Goal: Transaction & Acquisition: Purchase product/service

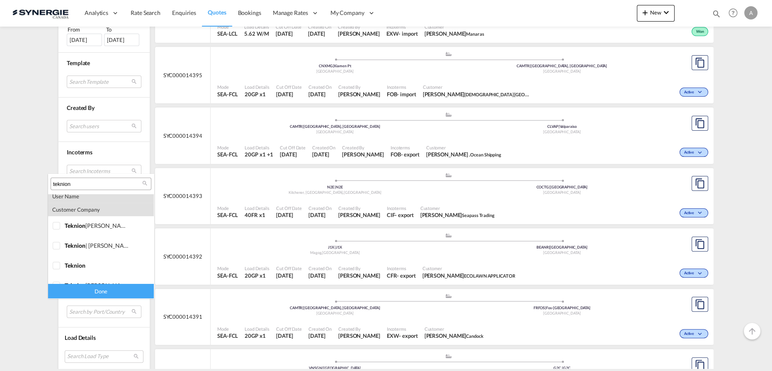
scroll to position [160, 0]
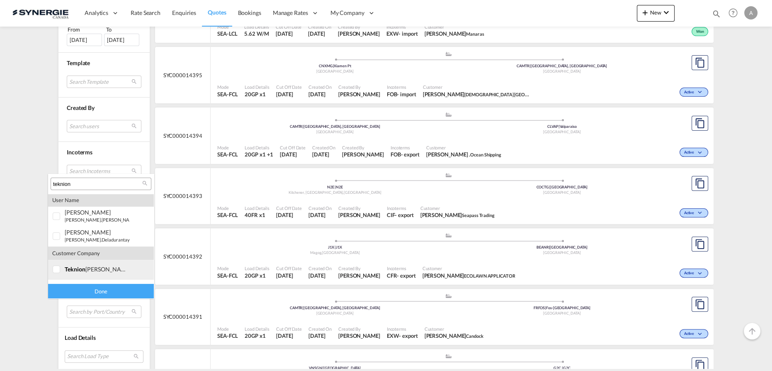
click at [61, 267] on div at bounding box center [57, 269] width 8 height 8
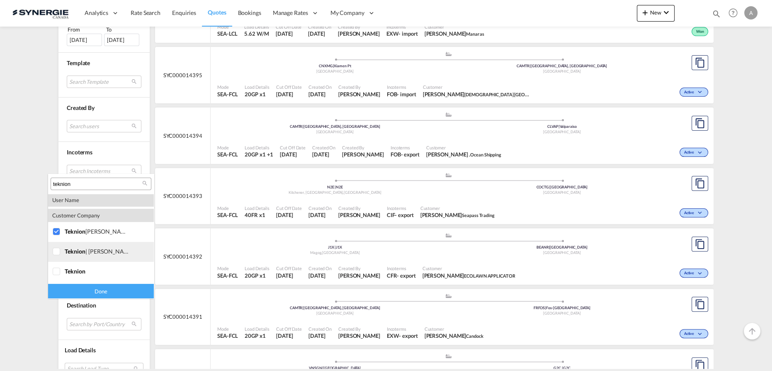
click at [59, 254] on div at bounding box center [57, 252] width 8 height 8
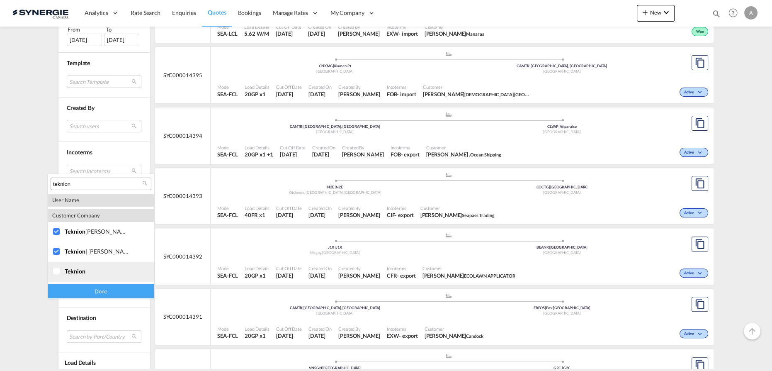
click at [61, 270] on div at bounding box center [57, 272] width 8 height 8
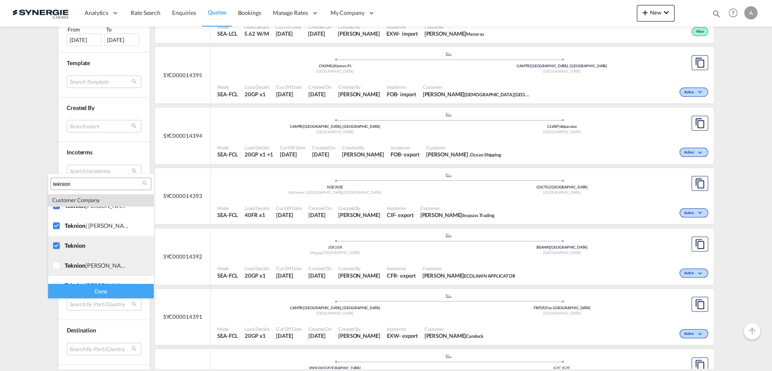
scroll to position [235, 0]
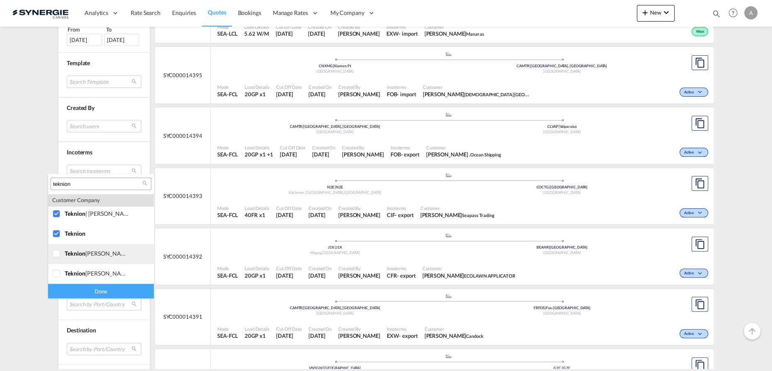
click at [61, 255] on div at bounding box center [57, 254] width 8 height 8
click at [61, 273] on div at bounding box center [57, 274] width 8 height 8
drag, startPoint x: 105, startPoint y: 291, endPoint x: 474, endPoint y: 255, distance: 370.9
click at [105, 291] on div "Done" at bounding box center [101, 291] width 106 height 15
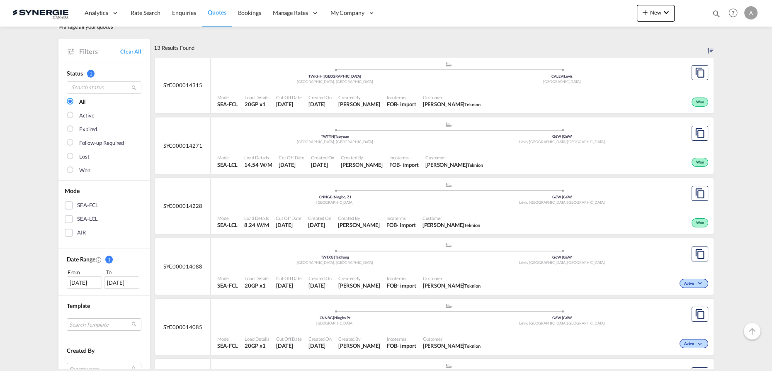
scroll to position [37, 0]
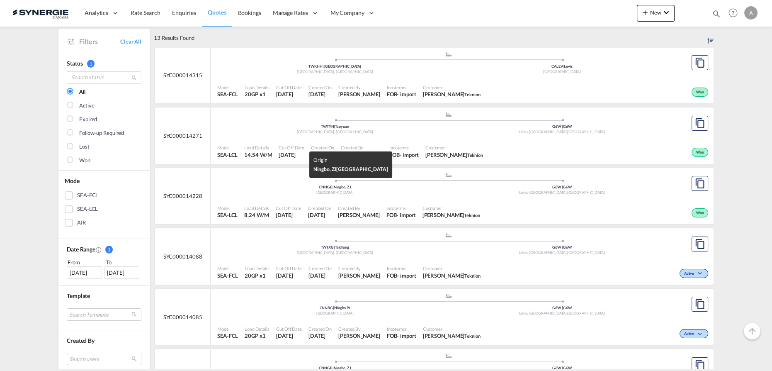
click at [353, 192] on div "China" at bounding box center [334, 192] width 227 height 5
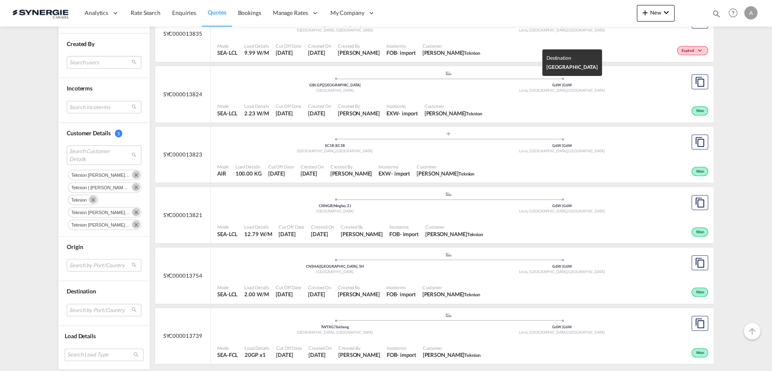
scroll to position [313, 0]
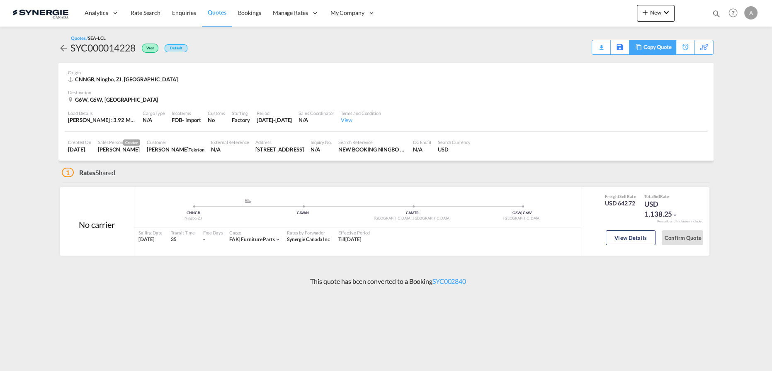
click at [662, 46] on div "Copy Quote" at bounding box center [658, 47] width 28 height 14
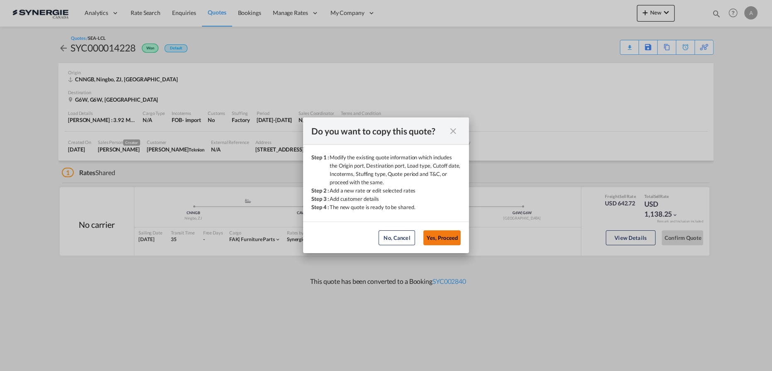
click at [438, 239] on button "Yes, Proceed" at bounding box center [442, 237] width 37 height 15
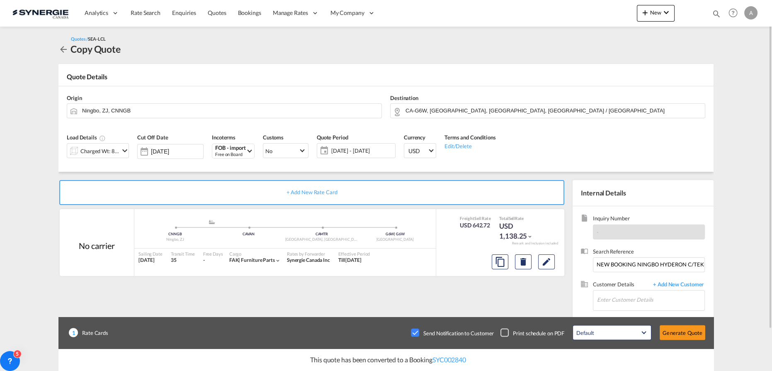
click at [114, 153] on div "Charged Wt: 8.24 W/M" at bounding box center [99, 151] width 39 height 12
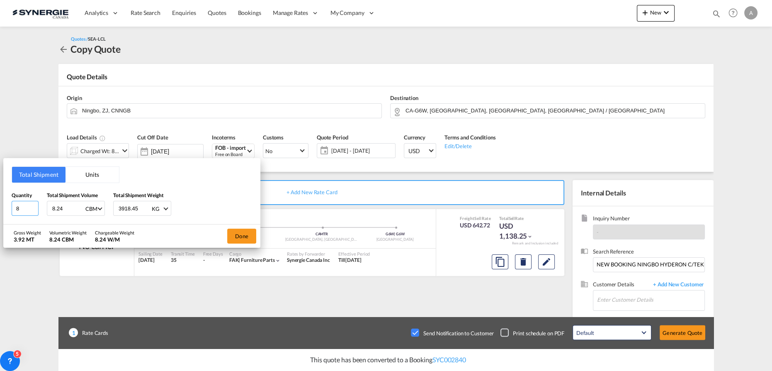
drag, startPoint x: 23, startPoint y: 210, endPoint x: -32, endPoint y: 207, distance: 54.9
click at [0, 207] on html "Analytics Reports Dashboard Rate Search Enquiries Quotes" at bounding box center [386, 185] width 772 height 371
type input "304"
type input "14.17"
type input "5213.71"
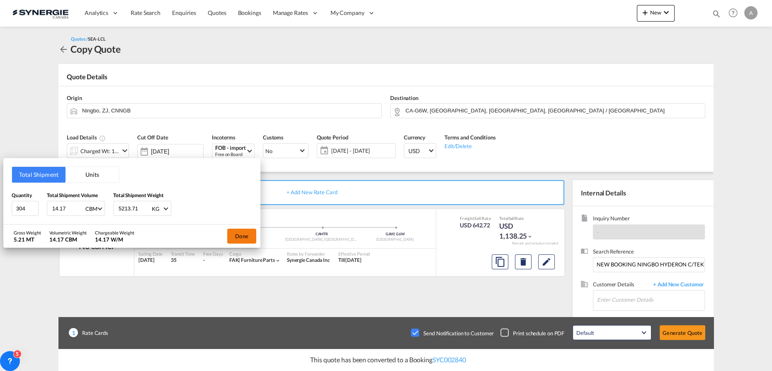
click at [236, 233] on button "Done" at bounding box center [241, 236] width 29 height 15
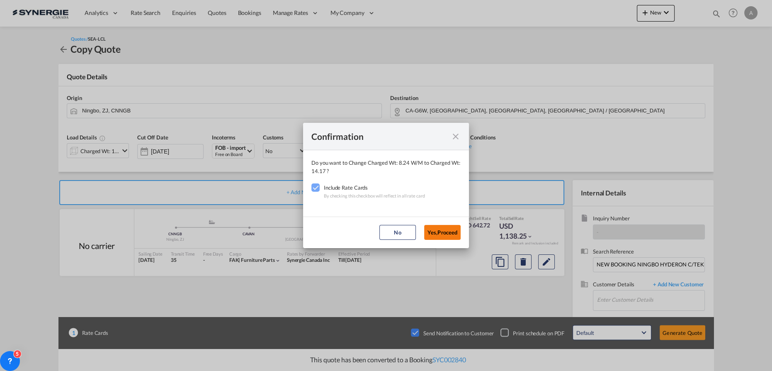
click at [449, 231] on button "Yes,Proceed" at bounding box center [442, 232] width 37 height 15
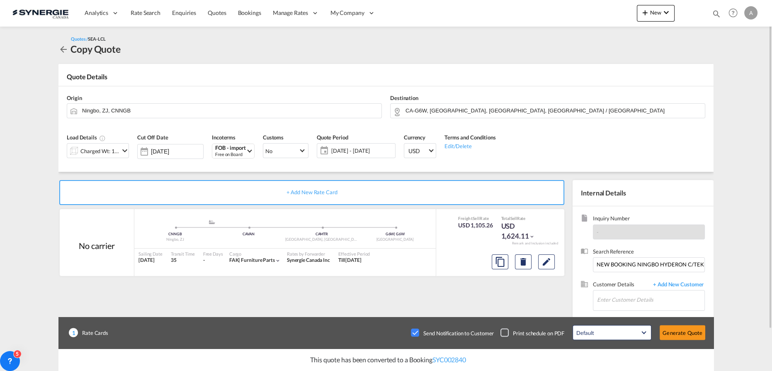
click at [416, 334] on div "Checkbox No Ink" at bounding box center [415, 333] width 8 height 8
click at [355, 151] on span "21 - 31 Aug 2025" at bounding box center [362, 150] width 62 height 7
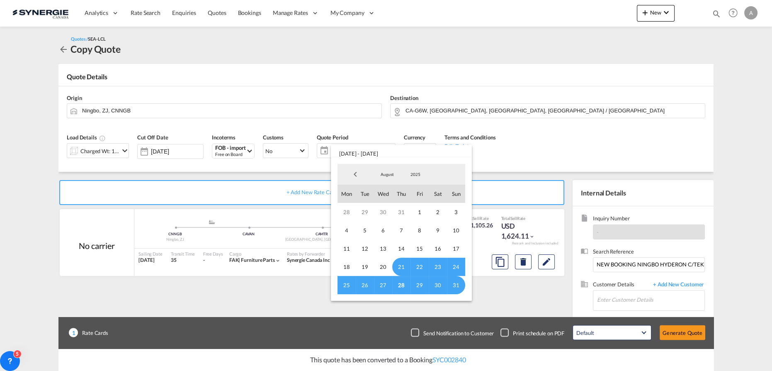
drag, startPoint x: 404, startPoint y: 283, endPoint x: 380, endPoint y: 201, distance: 85.9
click at [403, 283] on span "28" at bounding box center [401, 285] width 18 height 18
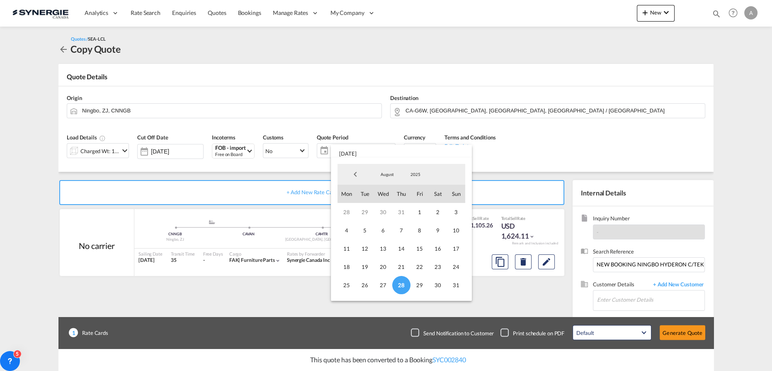
click at [380, 173] on span "August" at bounding box center [387, 174] width 27 height 6
click at [388, 194] on md-option "September" at bounding box center [396, 195] width 56 height 20
click at [455, 230] on span "14" at bounding box center [456, 230] width 18 height 18
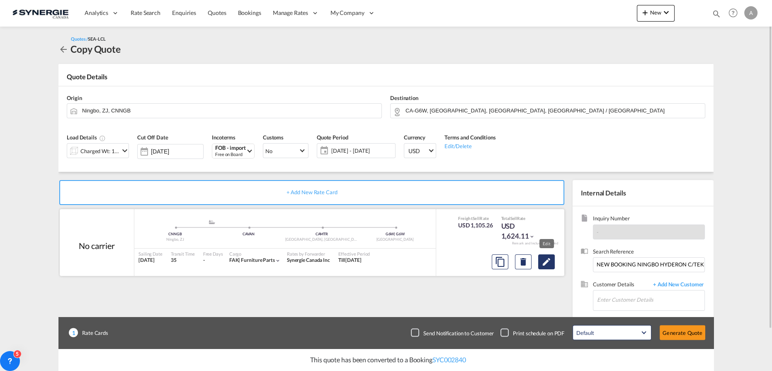
click at [543, 260] on md-icon "Edit" at bounding box center [547, 262] width 10 height 10
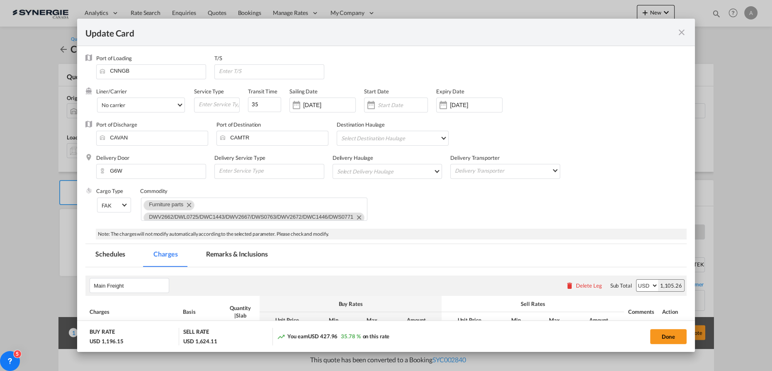
select select "per_w/m"
select select "per_kg"
select select "flat"
select select "per_bl"
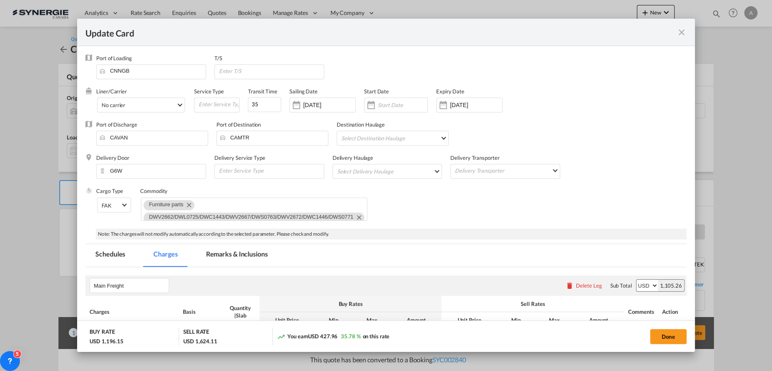
select select "per_bl"
select select "per_shipment"
click at [402, 106] on input "Update CardPort of ..." at bounding box center [403, 105] width 50 height 7
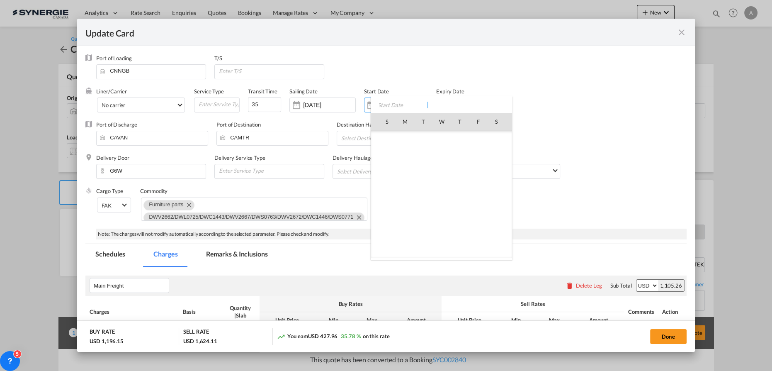
scroll to position [192029, 0]
click at [457, 210] on span "28" at bounding box center [459, 212] width 17 height 17
type input "[DATE]"
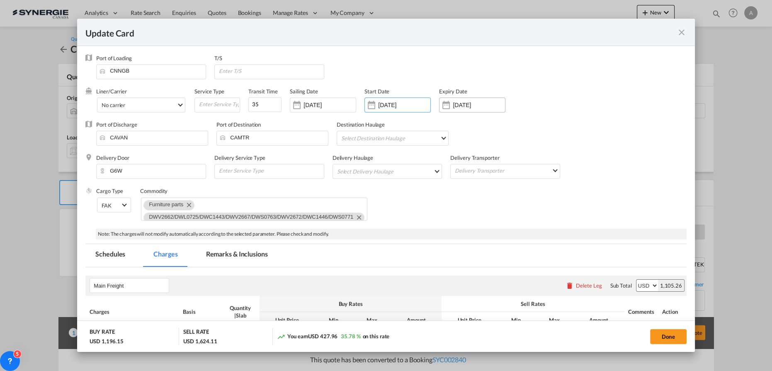
click at [451, 105] on div "Update CardPort of ..." at bounding box center [446, 105] width 13 height 17
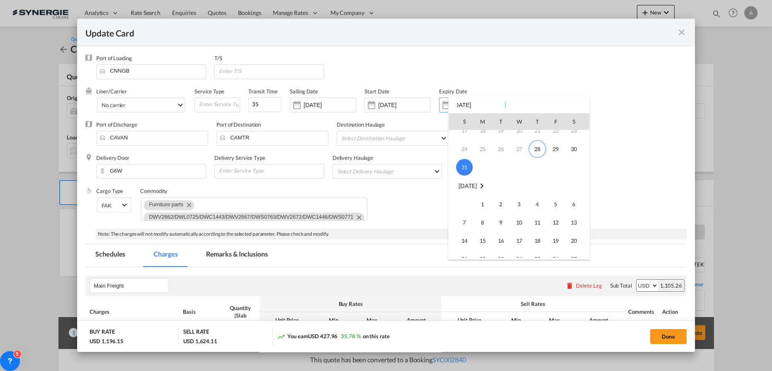
scroll to position [75, 0]
click at [468, 230] on span "14" at bounding box center [464, 229] width 17 height 17
type input "[DATE]"
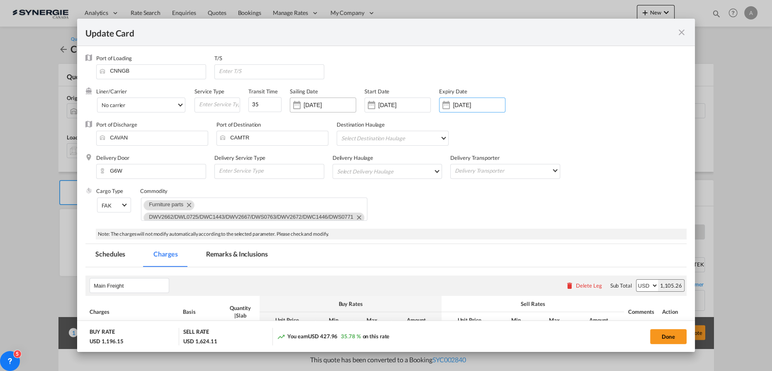
click at [344, 105] on input "01 Sep 2025" at bounding box center [330, 105] width 52 height 7
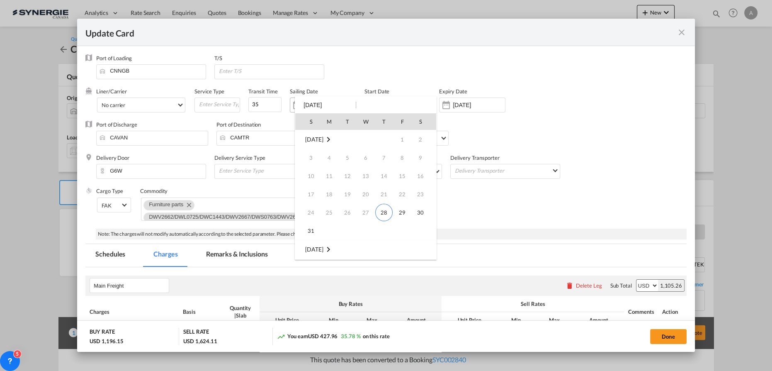
scroll to position [110, 0]
click at [344, 105] on div "S M T W T F S Aug 2025 1 2 3 4 5 6 7 8 9 10 11 12 13 14 15 16 17 18 19 20 21 22…" at bounding box center [366, 177] width 142 height 163
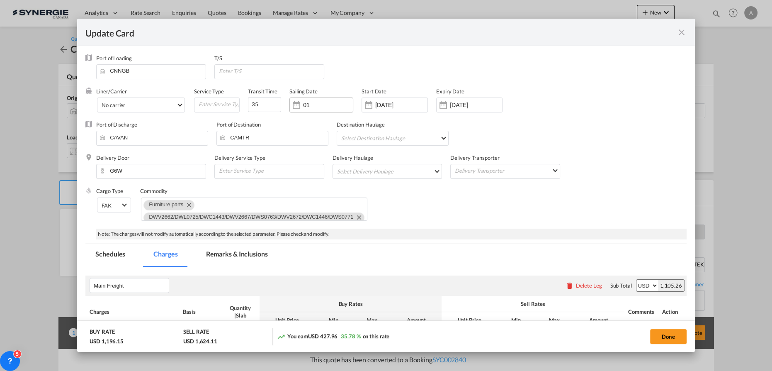
type input "0"
click at [190, 204] on md-icon "Remove Furniture parts" at bounding box center [189, 205] width 10 height 10
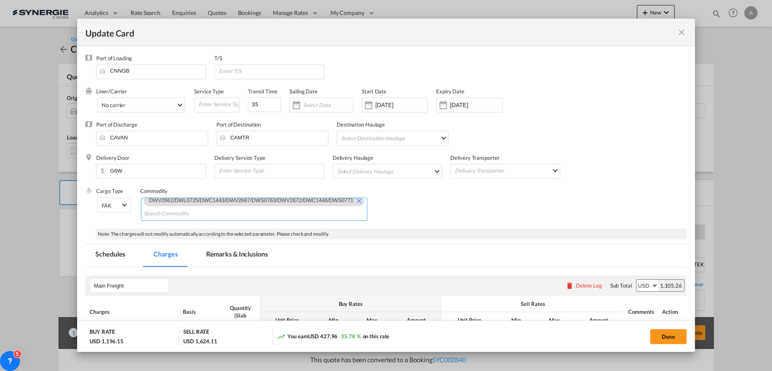
scroll to position [0, 0]
click at [354, 204] on md-icon "Remove DWV2662/DWL0725/DWC1443/DWV2667/DWS0763/DWV2672/DWC1446/DWS0771" at bounding box center [359, 205] width 10 height 10
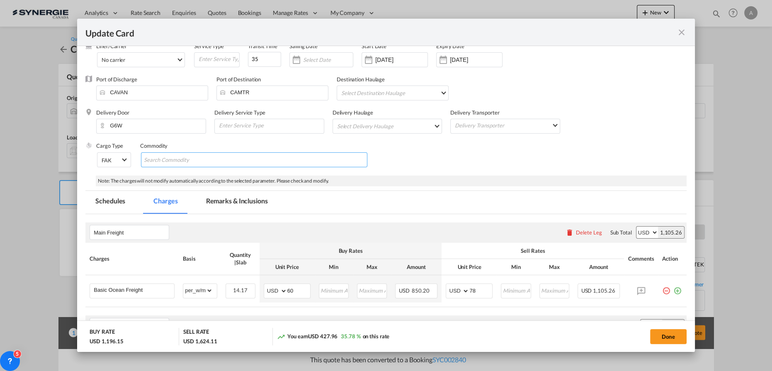
scroll to position [113, 0]
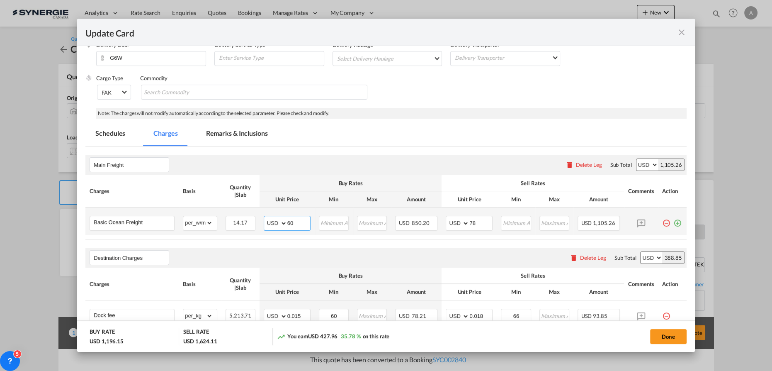
drag, startPoint x: 293, startPoint y: 222, endPoint x: 282, endPoint y: 221, distance: 10.9
click at [283, 221] on md-input-container "AED AFN ALL AMD ANG AOA ARS AUD AWG AZN BAM BBD BDT BGN BHD BIF BMD BND BOB BRL…" at bounding box center [287, 223] width 47 height 15
type input "65"
type input "83"
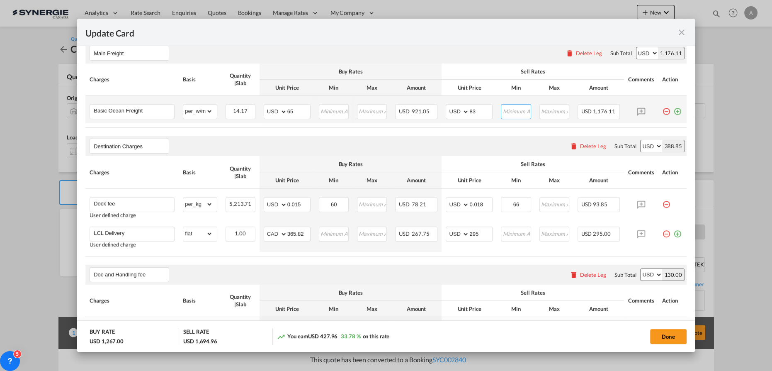
scroll to position [226, 0]
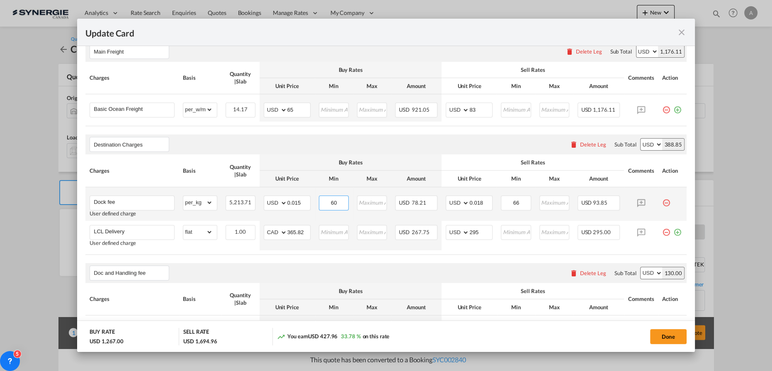
drag, startPoint x: 343, startPoint y: 203, endPoint x: 325, endPoint y: 202, distance: 18.3
click at [325, 203] on input "60" at bounding box center [334, 202] width 29 height 12
drag, startPoint x: 301, startPoint y: 203, endPoint x: 250, endPoint y: 196, distance: 51.9
click at [264, 201] on md-input-container "AED AFN ALL AMD ANG AOA ARS AUD AWG AZN BAM BBD BDT BGN BHD BIF BMD BND BOB BRL…" at bounding box center [287, 202] width 47 height 15
type input "0.0225"
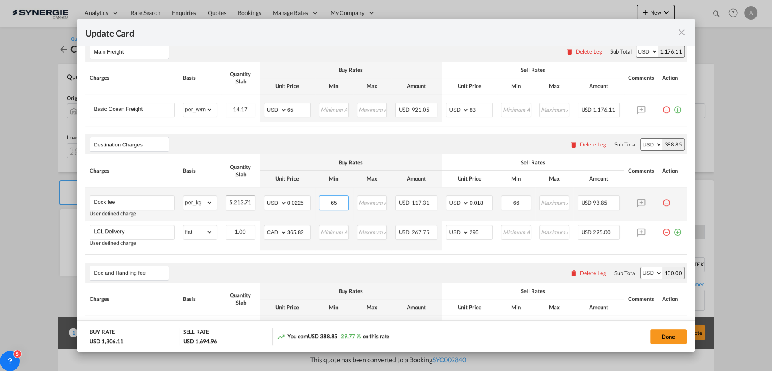
type input "65"
click at [476, 198] on input "0.018" at bounding box center [481, 202] width 23 height 12
type input "0.027"
drag, startPoint x: 520, startPoint y: 202, endPoint x: 485, endPoint y: 200, distance: 34.9
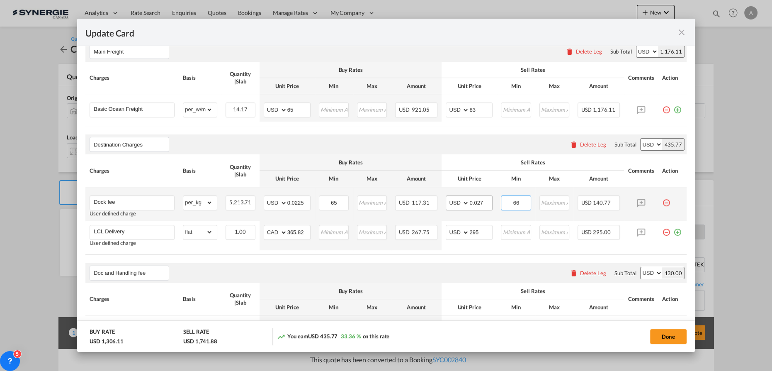
click at [489, 200] on tr "Dock fee User defined charge Please Enter Already Exists gross_weight volumetri…" at bounding box center [385, 204] width 601 height 34
type input "75"
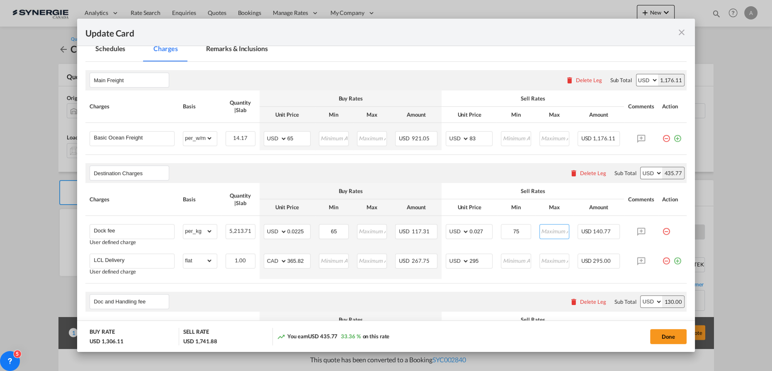
scroll to position [122, 0]
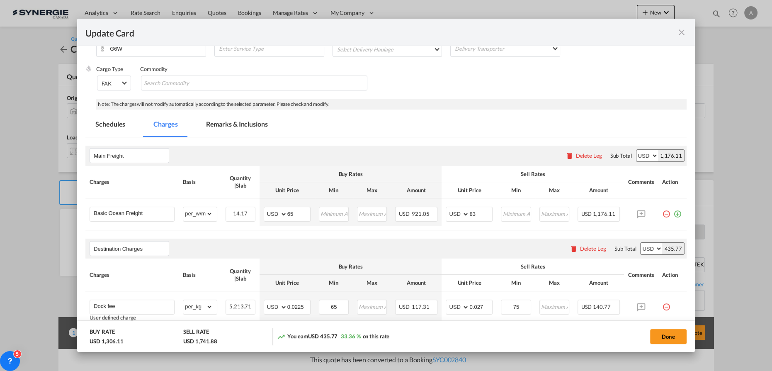
click at [245, 124] on md-tab-item "Remarks & Inclusions" at bounding box center [237, 125] width 82 height 23
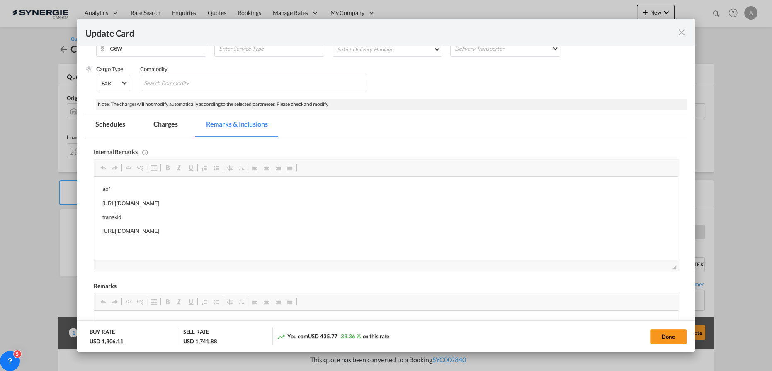
scroll to position [0, 0]
drag, startPoint x: 99, startPoint y: 200, endPoint x: 361, endPoint y: 198, distance: 262.2
click at [361, 198] on html "aof https://app.frontapp.com/open/msg_1h67tgjz?key=7h0gx3681vrBFnVdYGlptVZAi8ER…" at bounding box center [386, 210] width 584 height 67
paste body "Editor, editor4"
click at [338, 232] on p "https://app.frontapp.com/open/msg_1h6b7hn3?key=94Fp8SVzmllBPXJBBA2V0Oipe0j3OWwA" at bounding box center [385, 231] width 567 height 9
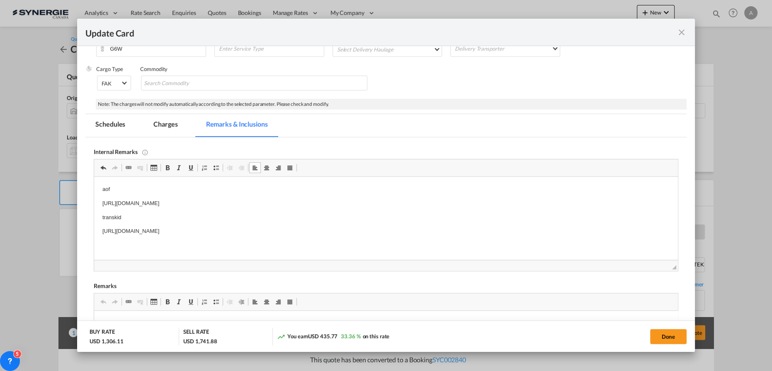
drag, startPoint x: 337, startPoint y: 231, endPoint x: 162, endPoint y: 416, distance: 253.8
click at [94, 244] on html "aof https://app.frontapp.com/open/cnv_qa3kznz?key=CLtYr0_rrdL8V8tg3l8fcxW-NrDIh…" at bounding box center [386, 210] width 584 height 67
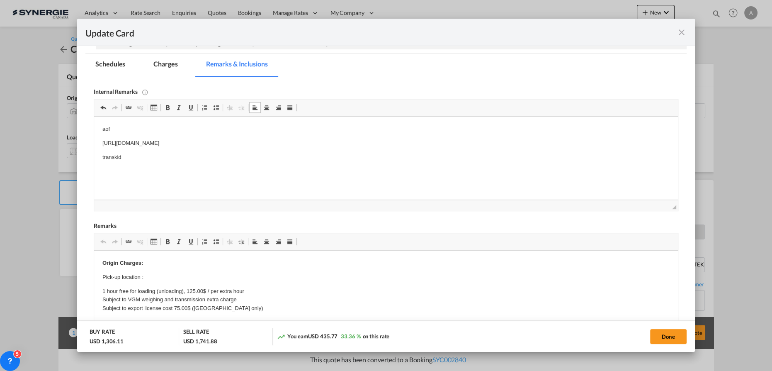
scroll to position [273, 0]
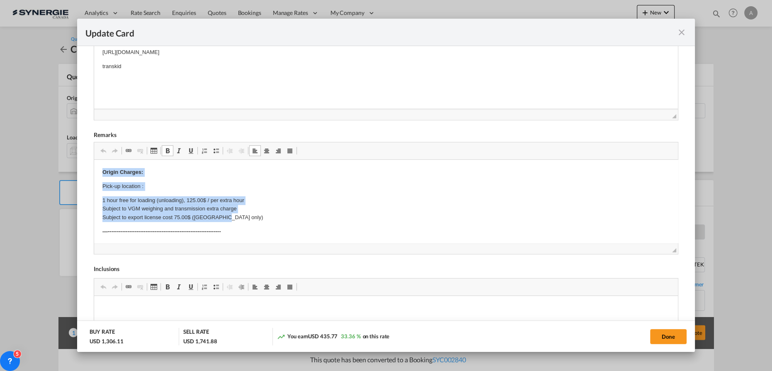
drag, startPoint x: 144, startPoint y: 191, endPoint x: 241, endPoint y: 215, distance: 99.9
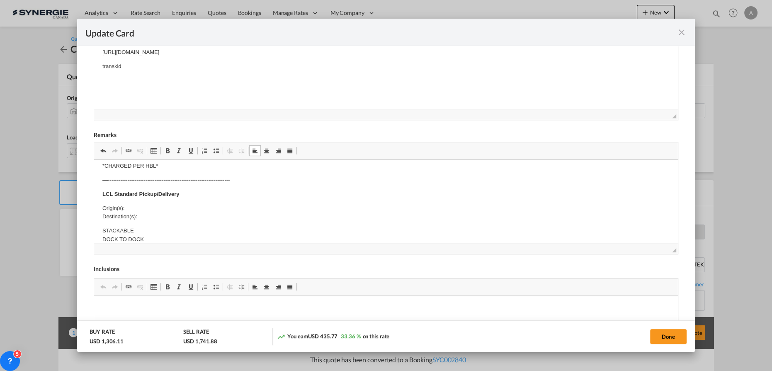
scroll to position [188, 0]
click at [142, 186] on p "Origin(s): Destination(s):" at bounding box center [385, 194] width 567 height 17
click at [145, 197] on p "Origin(s): MONTREAL CFS, QC Destination(s): LEIS, QC" at bounding box center [385, 194] width 567 height 17
click at [672, 339] on button "Done" at bounding box center [668, 336] width 37 height 15
type input "[DATE]"
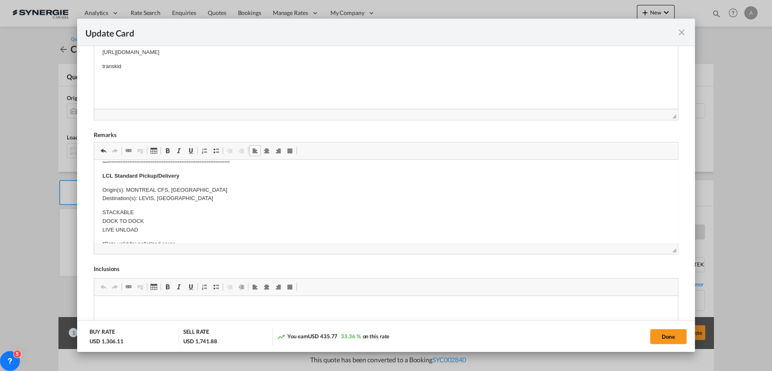
type input "13 Sep 2025"
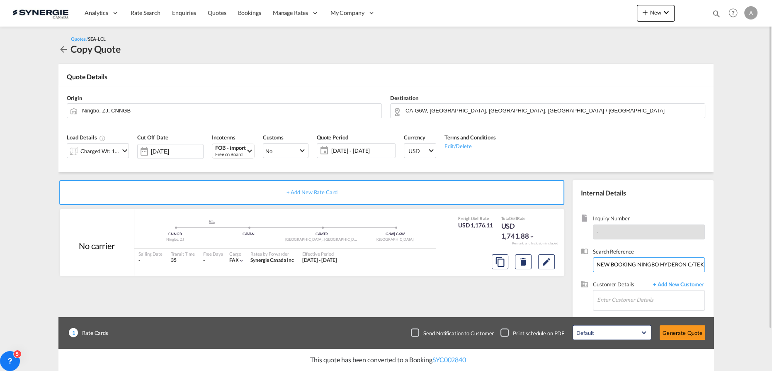
click at [632, 262] on input "NEW BOOKING NINGBO HYDERON C/TEKNIION ROY &BRETON //NGBYUL25090007" at bounding box center [649, 264] width 112 height 15
click at [621, 297] on input "Enter Customer Details" at bounding box center [650, 299] width 107 height 19
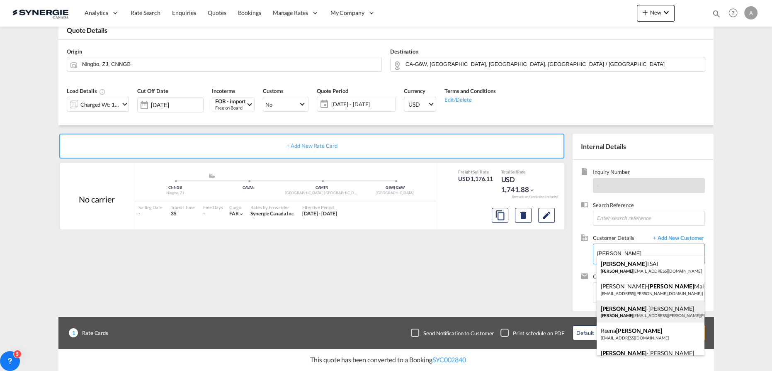
click at [662, 307] on div "Charles -Olivier Thibault charles -olivier.thibault@teknion.com | Teknion" at bounding box center [651, 311] width 108 height 22
type input "Teknion, Charles-Olivier Thibault, charles-olivier.thibault@teknion.com"
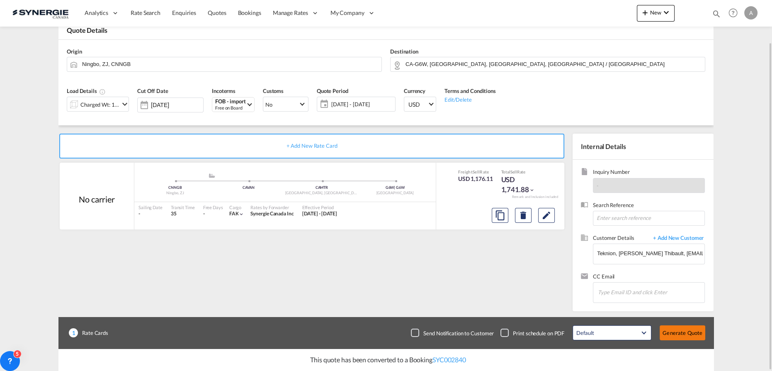
click at [680, 333] on button "Generate Quote" at bounding box center [683, 332] width 46 height 15
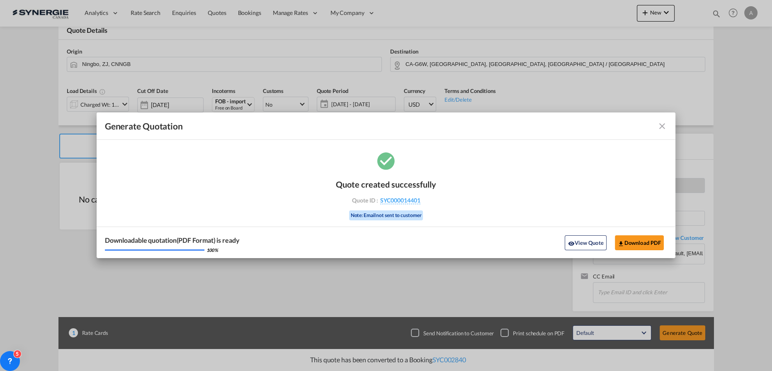
drag, startPoint x: 589, startPoint y: 237, endPoint x: 688, endPoint y: 233, distance: 98.8
click at [589, 237] on button "View Quote" at bounding box center [585, 242] width 41 height 15
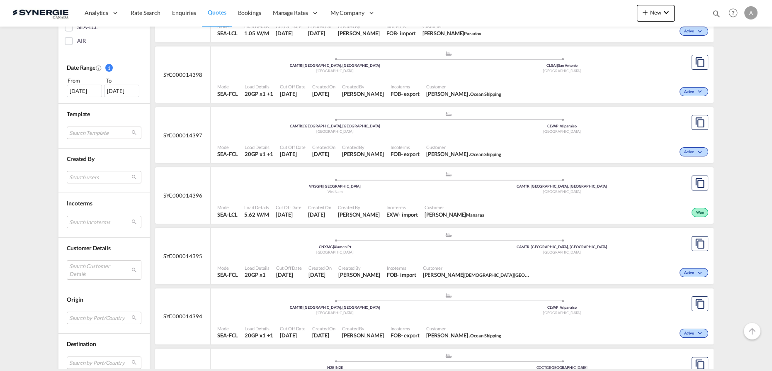
scroll to position [264, 0]
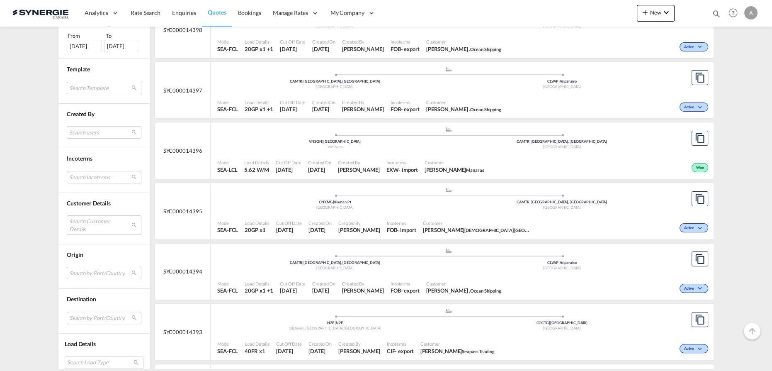
click at [75, 267] on md-select "Search by Port/Country JPNIC nichinan japan AEAMF mussafah united arab emirates…" at bounding box center [104, 273] width 75 height 12
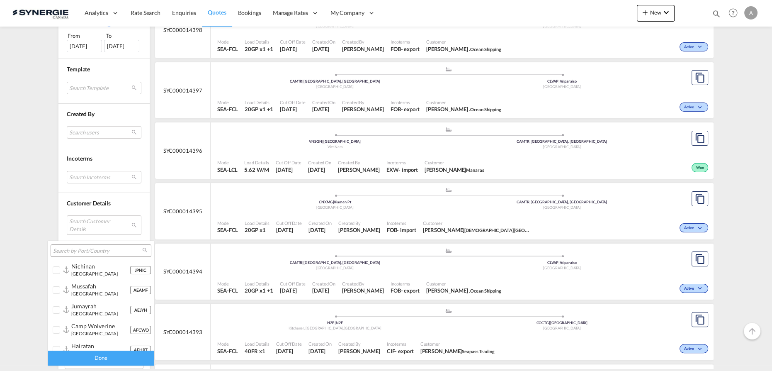
click at [91, 249] on input "search" at bounding box center [97, 250] width 89 height 7
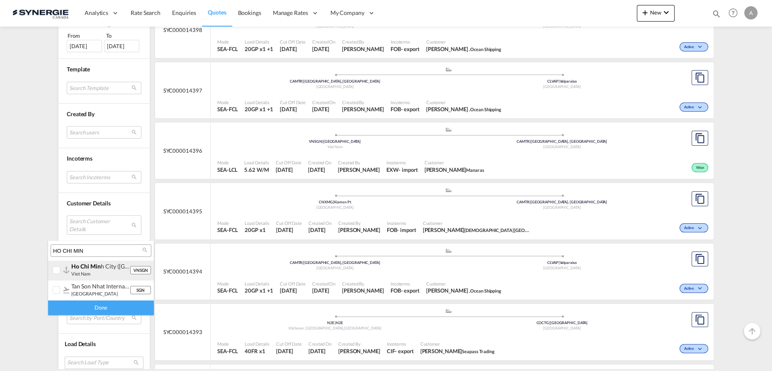
type input "HO CHI MIN"
click at [69, 266] on div "VNSGN ho chi min h city (saigon) viet nam" at bounding box center [97, 270] width 65 height 14
click at [83, 307] on div "Done" at bounding box center [101, 307] width 106 height 15
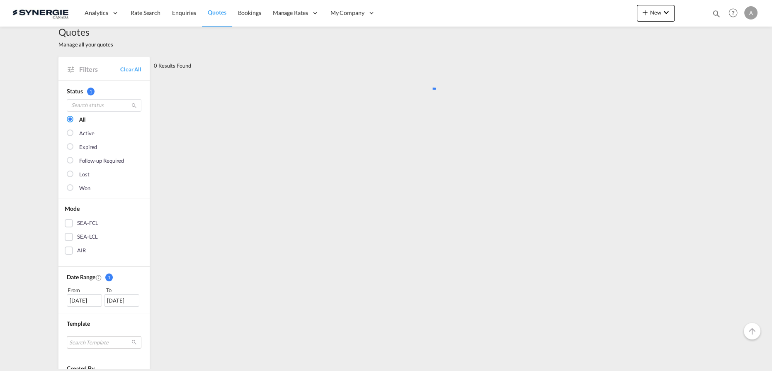
scroll to position [0, 0]
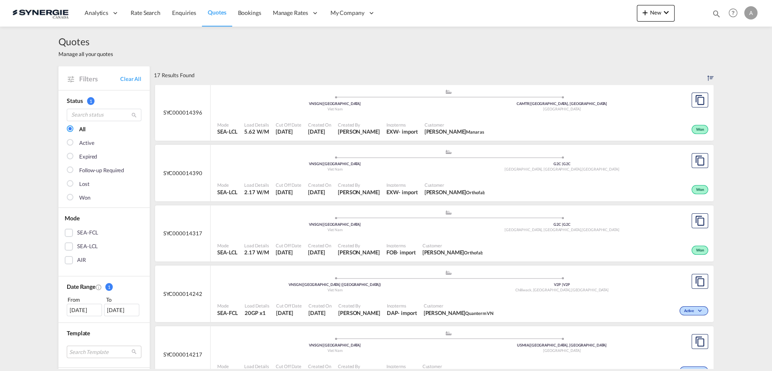
click at [362, 117] on div "Mode SEA-LCL Load Details 5.62 W/M Cut Off Date 28 Aug 2025 Created On 28 Aug 2…" at bounding box center [462, 128] width 503 height 25
click at [424, 172] on div ".a{fill:#aaa8ad;} .a{fill:#aaa8ad;} VNSGN | Ho Chi Minh City Viet Nam G2C | G2C…" at bounding box center [448, 161] width 462 height 25
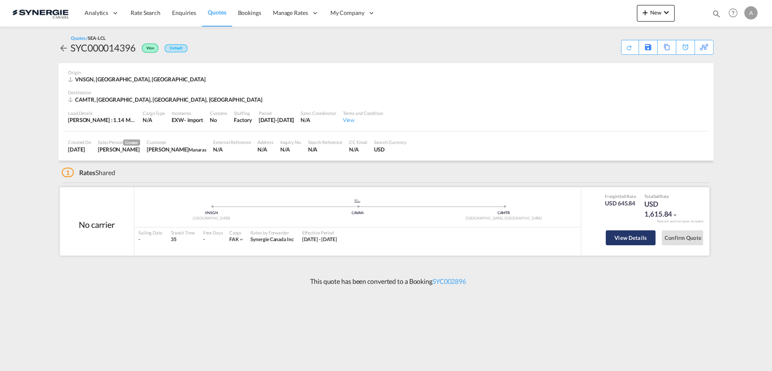
click at [627, 237] on button "View Details" at bounding box center [631, 237] width 50 height 15
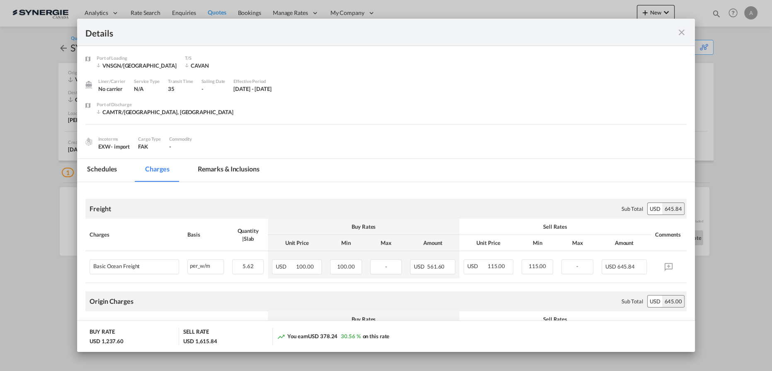
click at [242, 168] on md-tab-item "Remarks & Inclusions" at bounding box center [229, 170] width 82 height 23
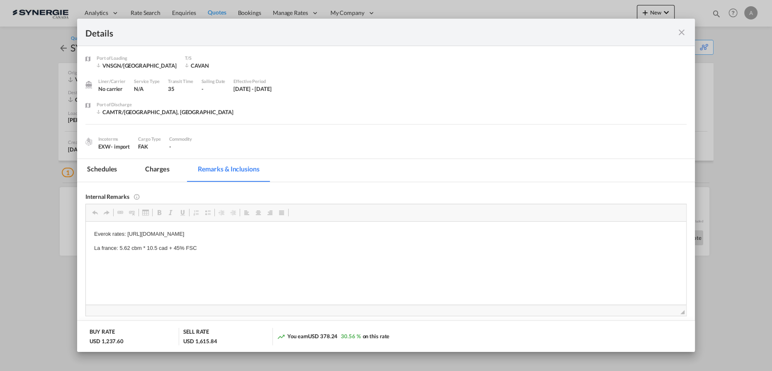
drag, startPoint x: 344, startPoint y: 235, endPoint x: 223, endPoint y: 234, distance: 121.1
click at [372, 233] on p "Everok rates: https://app.frontapp.com/open/cnv_q9jtekv?key=cBKzVSUdtBTBhG8rlwy…" at bounding box center [386, 233] width 584 height 9
drag, startPoint x: 361, startPoint y: 233, endPoint x: 127, endPoint y: 227, distance: 234.4
click at [127, 227] on html "Everok rates: https://app.frontapp.com/open/cnv_q9jtekv?key=cBKzVSUdtBTBhG8rlwy…" at bounding box center [386, 240] width 601 height 39
copy p "https://app.frontapp.com/open/cnv_q9jtekv?key=cBKzVSUdtBTBhG8rlwy5udILHBFfhRYQ"
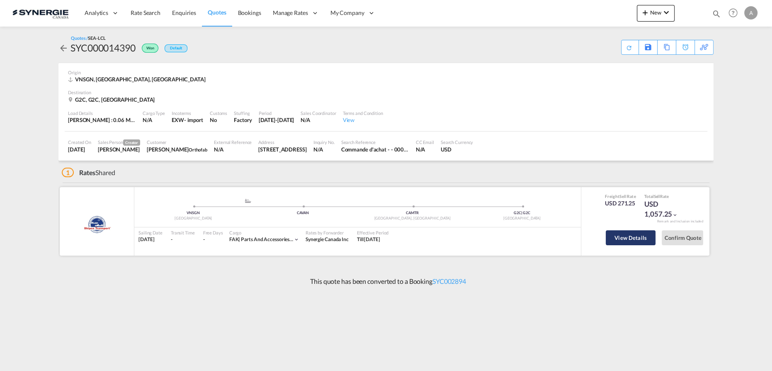
click at [635, 234] on button "View Details" at bounding box center [631, 237] width 50 height 15
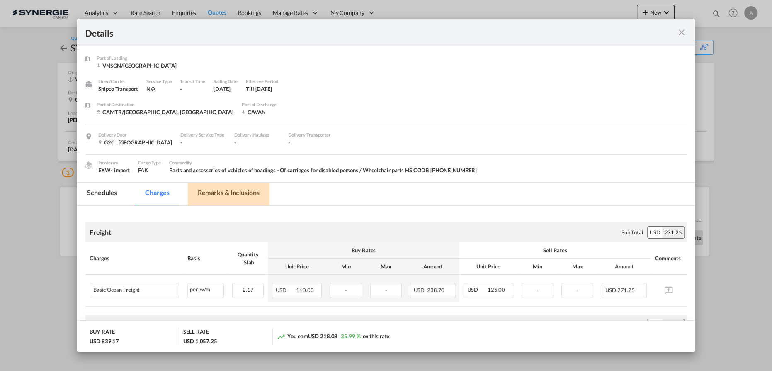
click at [240, 197] on md-tab-item "Remarks & Inclusions" at bounding box center [229, 194] width 82 height 23
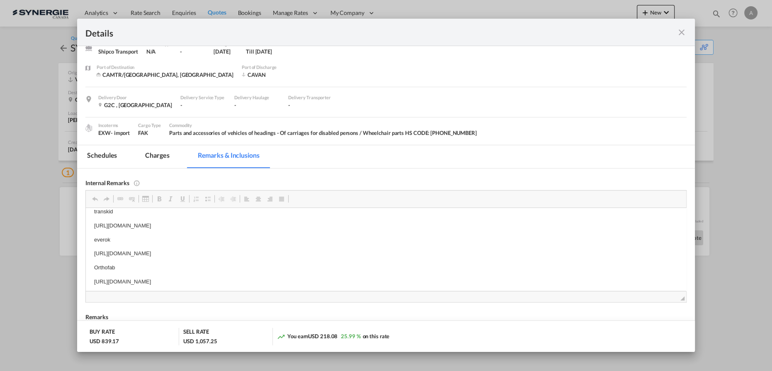
scroll to position [12, 0]
drag, startPoint x: 679, startPoint y: 38, endPoint x: 674, endPoint y: 1, distance: 37.1
click at [678, 38] on div "Details" at bounding box center [386, 32] width 618 height 27
drag, startPoint x: 682, startPoint y: 33, endPoint x: 680, endPoint y: 0, distance: 32.8
click at [681, 32] on md-icon "icon-close fg-AAA8AD m-0 cursor" at bounding box center [682, 32] width 10 height 10
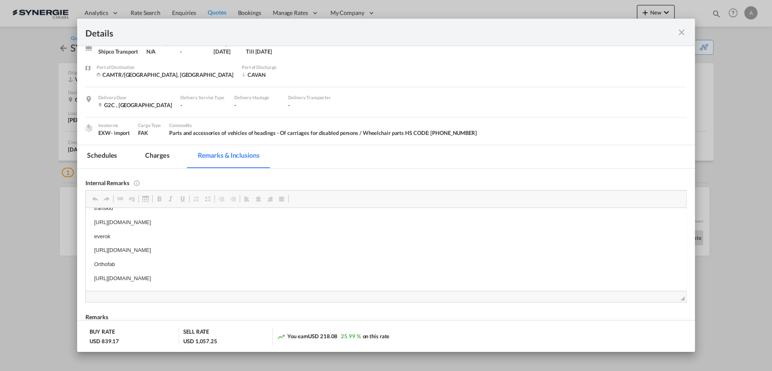
scroll to position [0, 0]
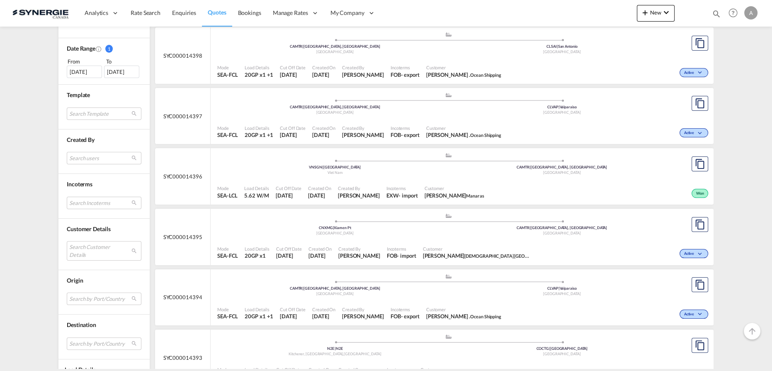
scroll to position [302, 0]
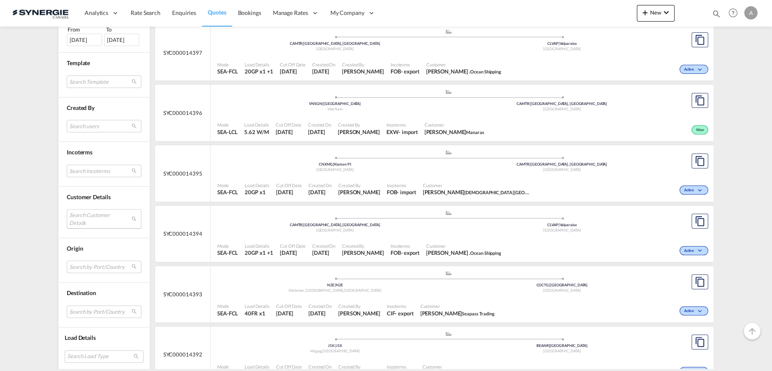
click at [97, 217] on md-select "Search Customer Details user name user fadia FADIA info@salahjerusalem.com | sa…" at bounding box center [104, 218] width 75 height 19
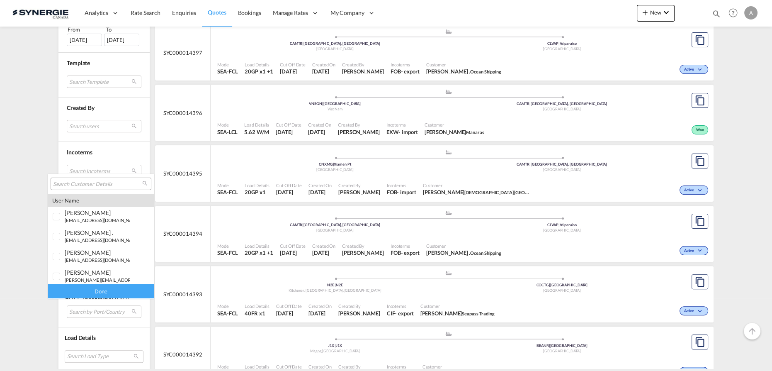
click at [90, 183] on input "search" at bounding box center [97, 183] width 89 height 7
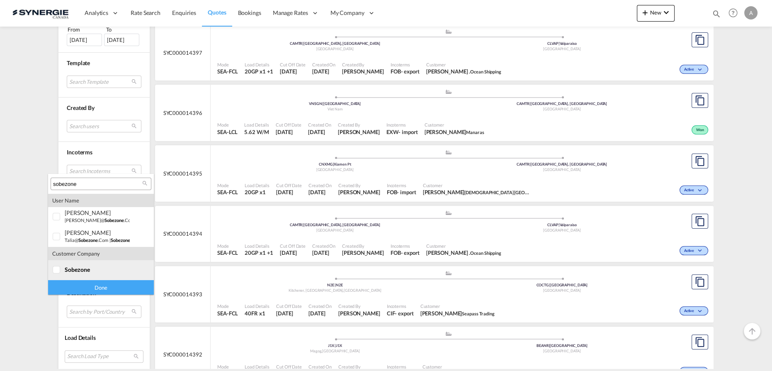
type input "sobezone"
drag, startPoint x: 74, startPoint y: 268, endPoint x: 76, endPoint y: 287, distance: 19.2
click at [74, 268] on span "sobezone" at bounding box center [77, 269] width 25 height 7
click at [76, 288] on div "Done" at bounding box center [101, 287] width 106 height 15
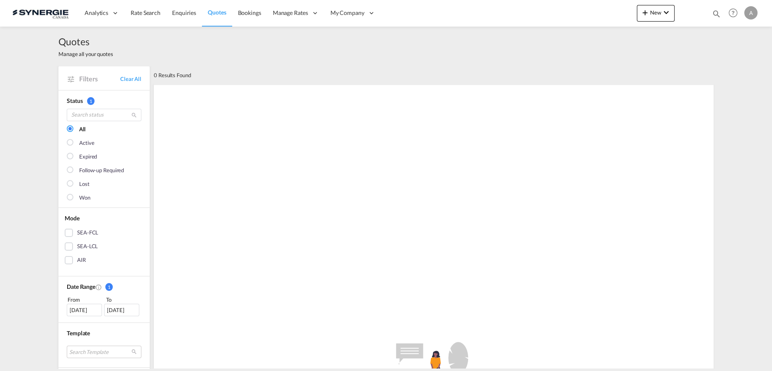
scroll to position [151, 0]
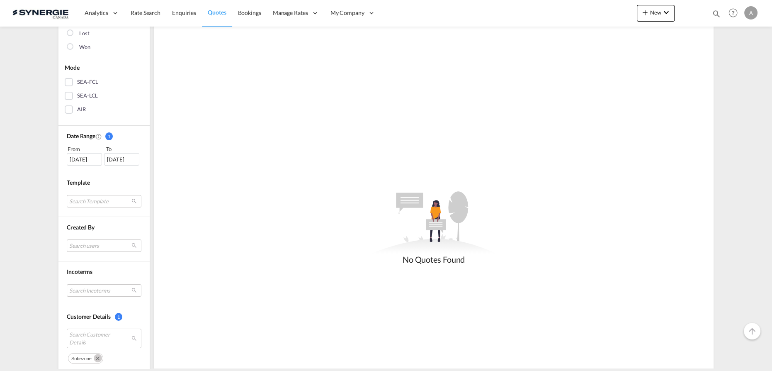
click at [80, 154] on div "29 Jul 2025" at bounding box center [84, 159] width 35 height 12
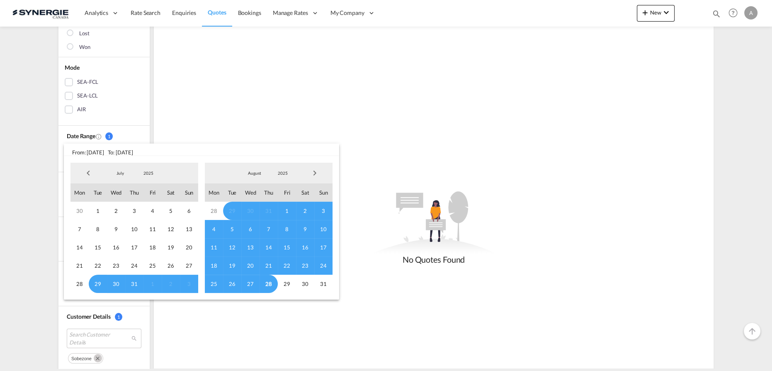
click at [144, 173] on span "2025" at bounding box center [148, 173] width 27 height 6
click at [146, 137] on md-option "2023" at bounding box center [157, 134] width 56 height 20
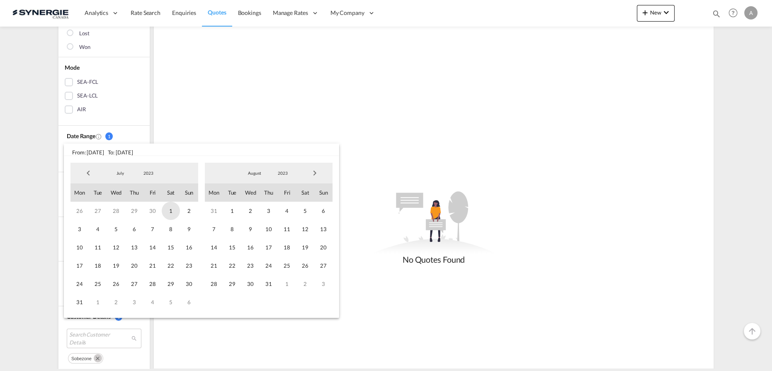
click at [170, 211] on span "1" at bounding box center [171, 211] width 18 height 18
drag, startPoint x: 279, startPoint y: 174, endPoint x: 278, endPoint y: 179, distance: 4.7
click at [279, 175] on span "2023" at bounding box center [283, 173] width 27 height 6
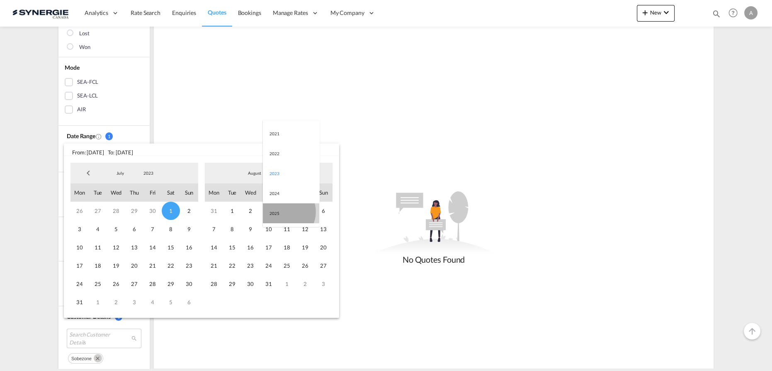
click at [283, 212] on md-option "2025" at bounding box center [291, 213] width 56 height 20
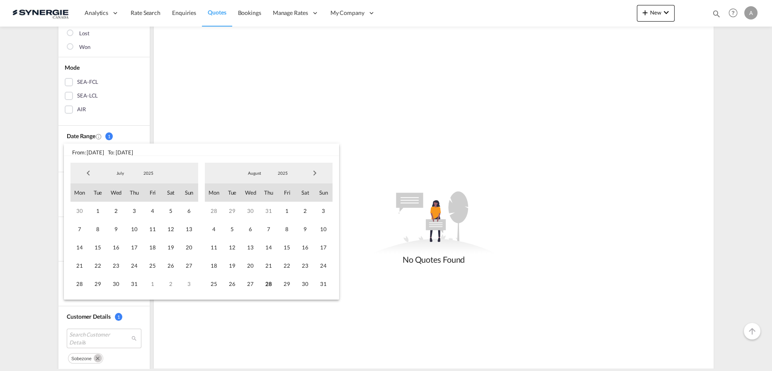
drag, startPoint x: 273, startPoint y: 285, endPoint x: 280, endPoint y: 273, distance: 14.5
click at [273, 285] on span "28" at bounding box center [269, 284] width 18 height 18
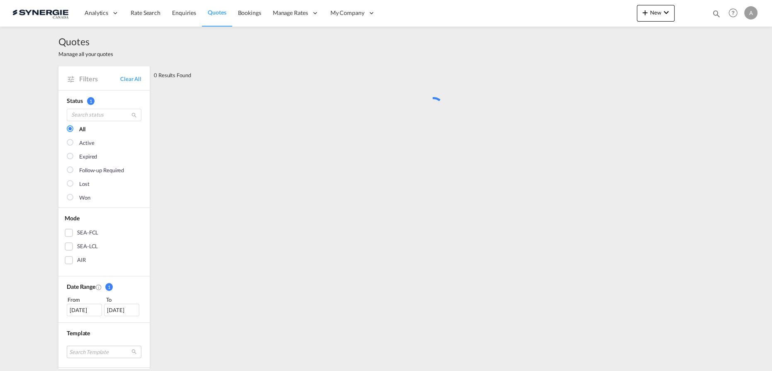
scroll to position [0, 0]
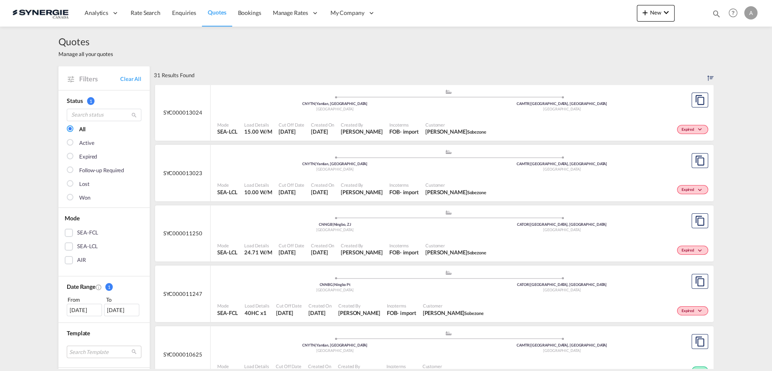
click at [366, 116] on div "Mode SEA-LCL Load Details 15.00 W/M Cut Off Date 7 Jul 2025 Created On 7 Jul 20…" at bounding box center [462, 128] width 503 height 25
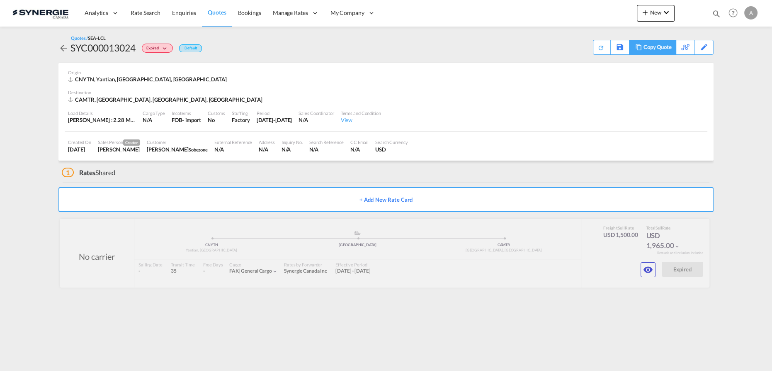
click at [664, 51] on div "Copy Quote" at bounding box center [658, 47] width 28 height 14
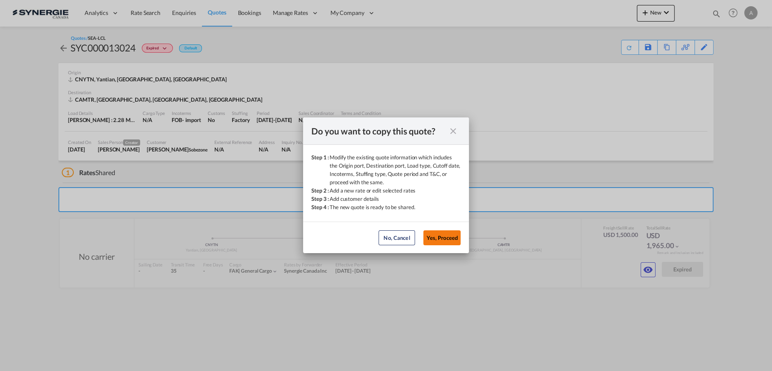
click at [447, 234] on button "Yes, Proceed" at bounding box center [442, 237] width 37 height 15
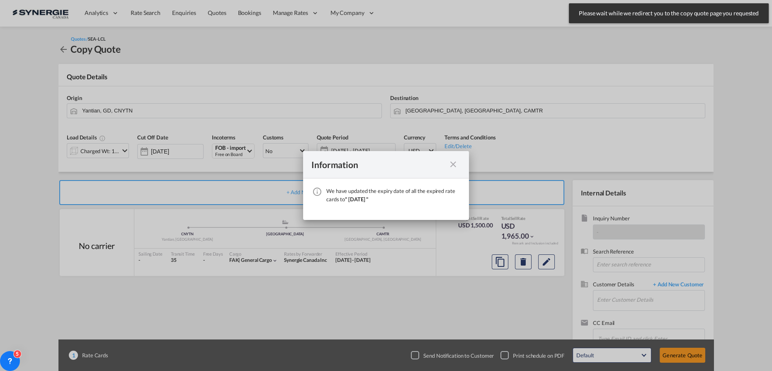
click at [450, 163] on md-icon "icon-close fg-AAA8AD cursor" at bounding box center [453, 164] width 10 height 10
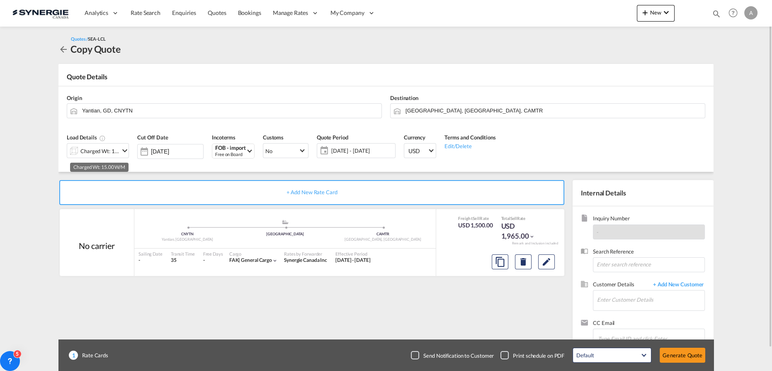
click at [108, 153] on div "Charged Wt: 15.00 W/M" at bounding box center [99, 151] width 39 height 12
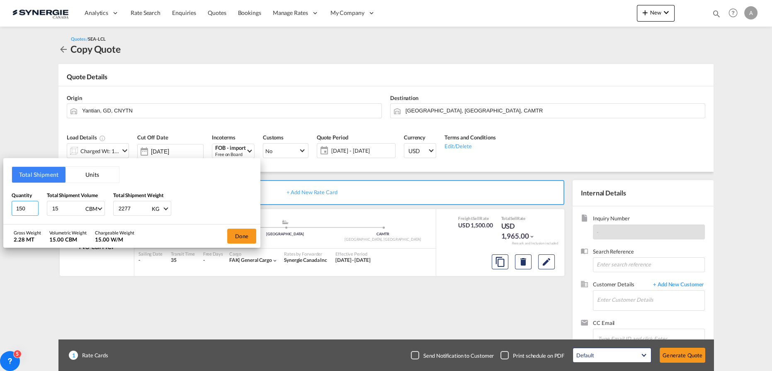
drag, startPoint x: 27, startPoint y: 210, endPoint x: -37, endPoint y: 203, distance: 64.2
click at [0, 203] on html "Analytics Reports Dashboard Rate Search Enquiries Quotes" at bounding box center [386, 185] width 772 height 371
type input "100"
type input "9.17"
type input "1530"
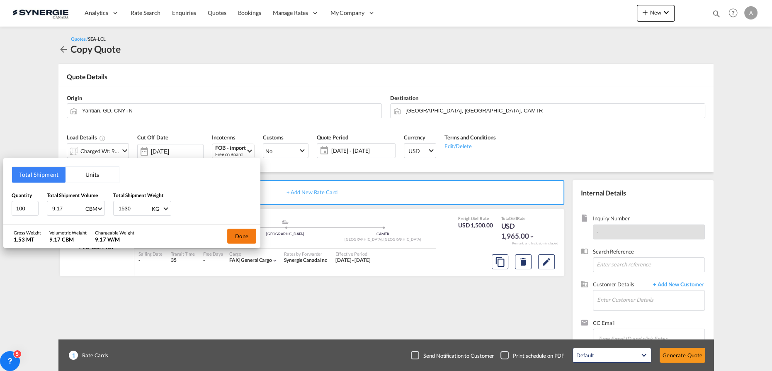
click at [248, 234] on button "Done" at bounding box center [241, 236] width 29 height 15
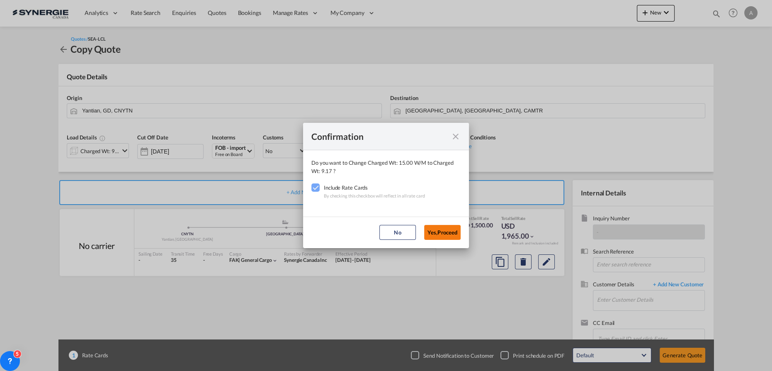
click at [441, 231] on button "Yes,Proceed" at bounding box center [442, 232] width 37 height 15
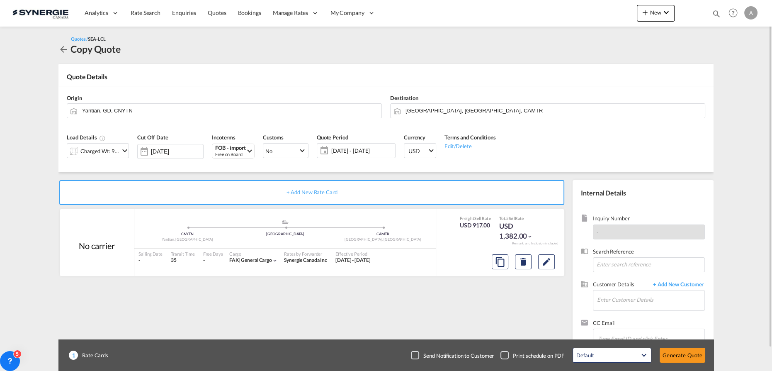
click at [367, 151] on span "[DATE] - [DATE]" at bounding box center [362, 150] width 62 height 7
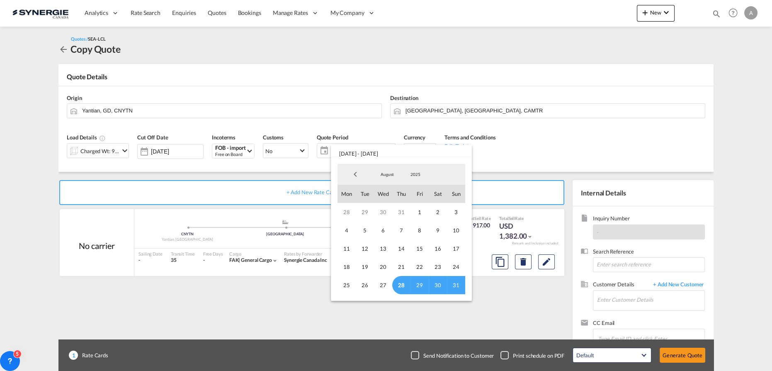
drag, startPoint x: 399, startPoint y: 285, endPoint x: 388, endPoint y: 193, distance: 92.8
click at [399, 281] on span "28" at bounding box center [401, 285] width 18 height 18
drag, startPoint x: 389, startPoint y: 175, endPoint x: 401, endPoint y: 215, distance: 41.2
click at [388, 175] on span "August" at bounding box center [387, 174] width 27 height 6
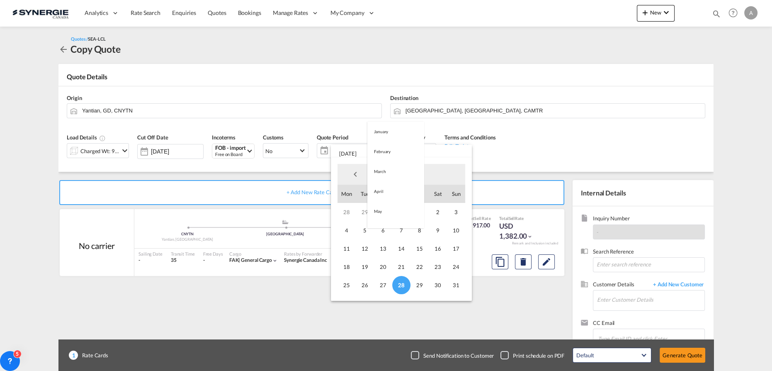
scroll to position [96, 0]
click at [387, 197] on md-option "September" at bounding box center [396, 195] width 56 height 20
drag, startPoint x: 452, startPoint y: 232, endPoint x: 477, endPoint y: 251, distance: 31.9
click at [453, 232] on span "14" at bounding box center [456, 230] width 18 height 18
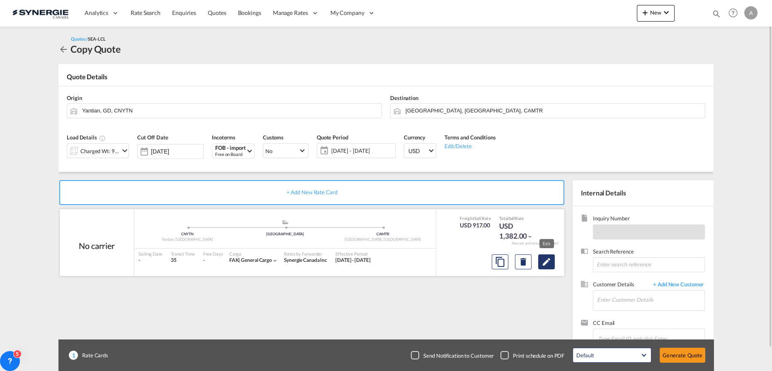
click at [542, 265] on md-icon "Edit" at bounding box center [547, 262] width 10 height 10
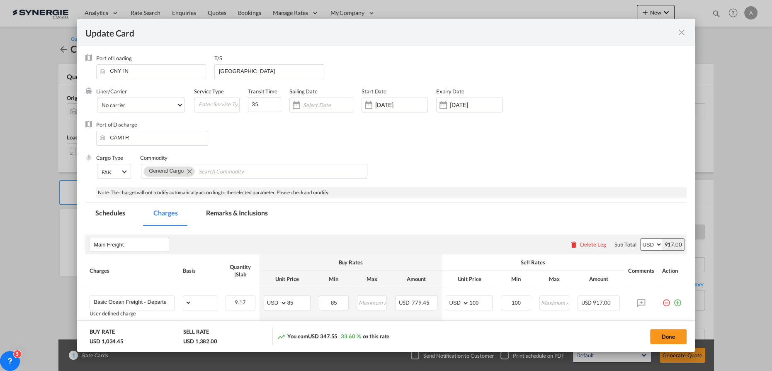
select select "per_w/m"
select select "per_hbl"
select select "flat"
select select "per_bl"
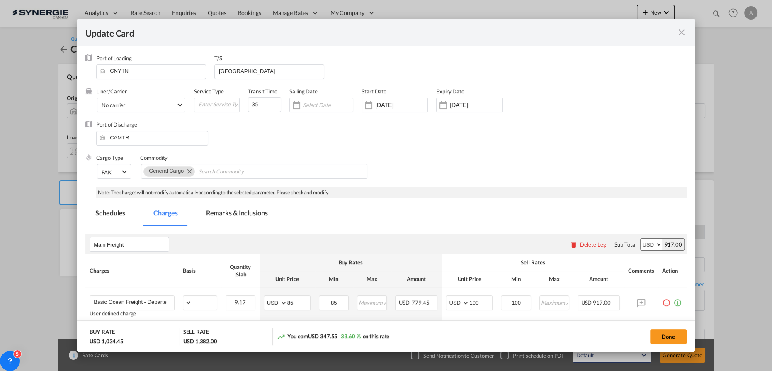
select select "per_bl"
select select "per_shipment"
click at [397, 107] on input "07 Jul 2025" at bounding box center [401, 105] width 52 height 7
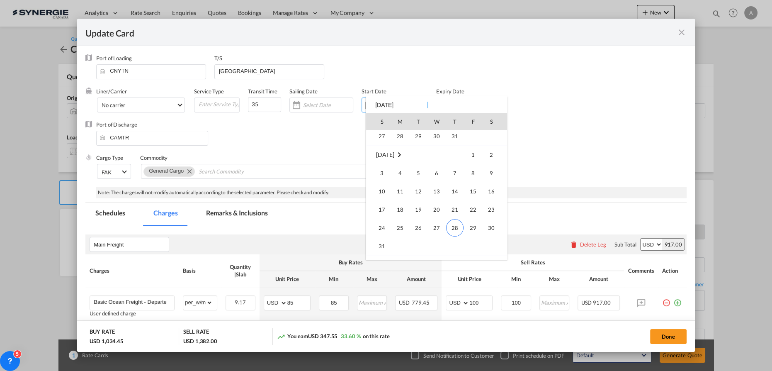
scroll to position [192032, 0]
click at [452, 209] on span "28" at bounding box center [454, 209] width 17 height 17
type input "[DATE]"
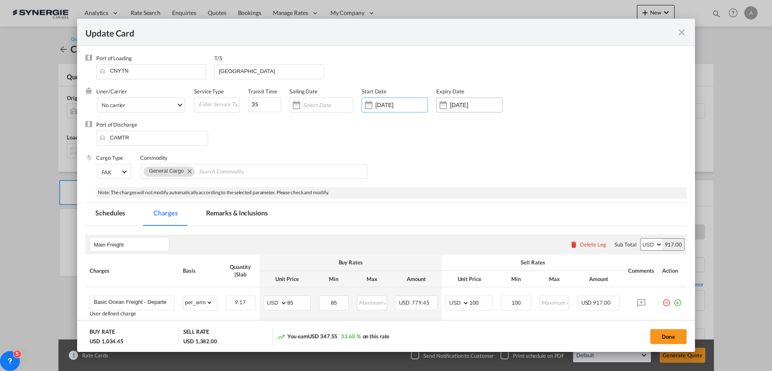
click at [457, 104] on input "27 Sep 2025" at bounding box center [476, 105] width 52 height 7
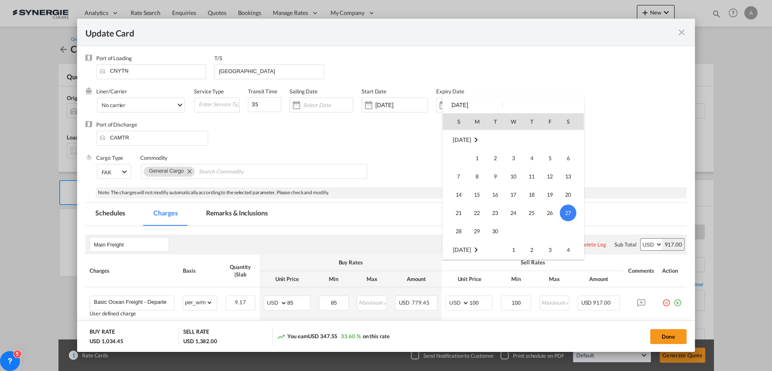
scroll to position [72, 0]
click at [460, 235] on span "14" at bounding box center [458, 232] width 17 height 17
type input "14 Sep 2025"
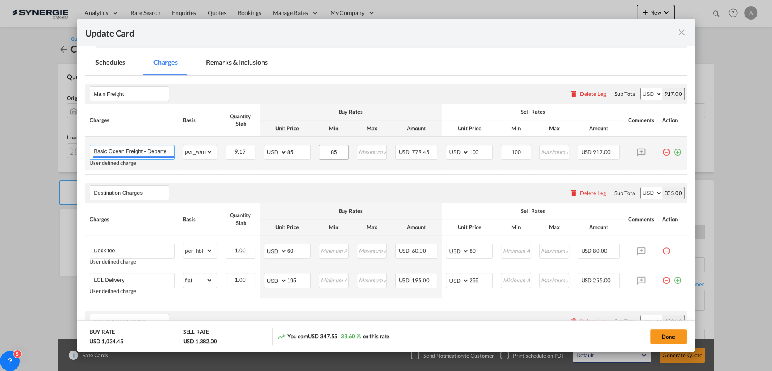
scroll to position [0, 27]
drag, startPoint x: 146, startPoint y: 151, endPoint x: 352, endPoint y: 151, distance: 206.2
click at [352, 151] on tr "Basic Ocean Freight - Departed April 2nd User defined charge Please Enter Alrea…" at bounding box center [385, 153] width 601 height 34
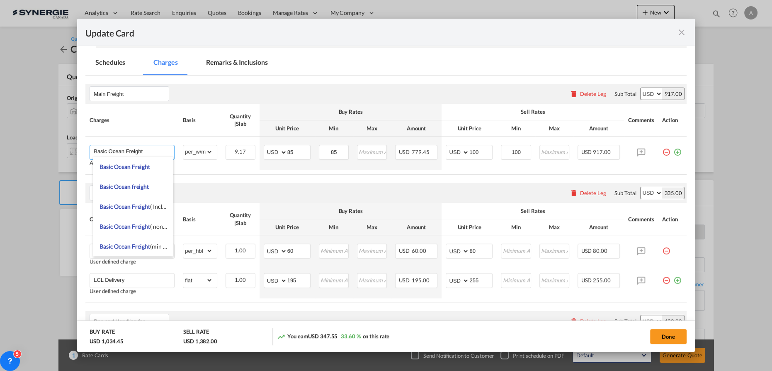
type input "Basic Ocean Freight"
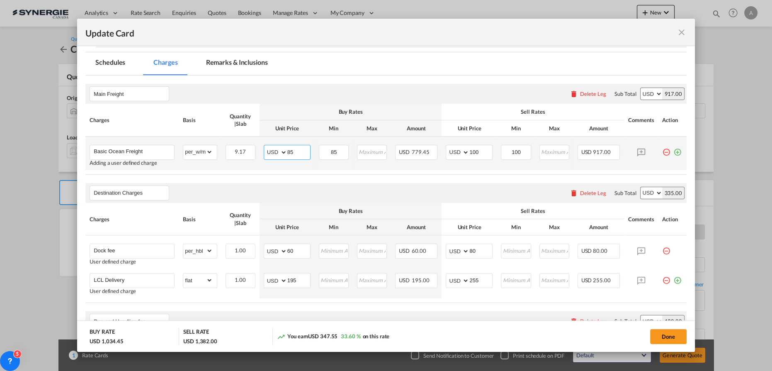
click at [292, 153] on input "85" at bounding box center [298, 151] width 23 height 12
drag, startPoint x: 293, startPoint y: 153, endPoint x: 259, endPoint y: 151, distance: 34.5
click at [275, 154] on md-input-container "AED AFN ALL AMD ANG AOA ARS AUD AWG AZN BAM BBD BDT BGN BHD BIF BMD BND BOB BRL…" at bounding box center [287, 152] width 47 height 15
type input "82"
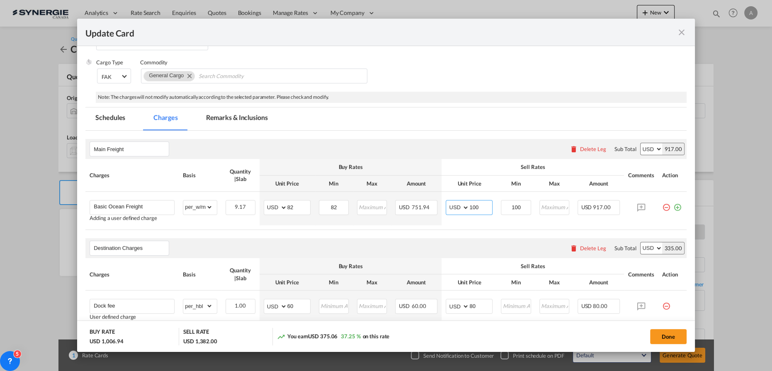
scroll to position [95, 0]
click at [228, 120] on md-tab-item "Remarks & Inclusions" at bounding box center [237, 119] width 82 height 23
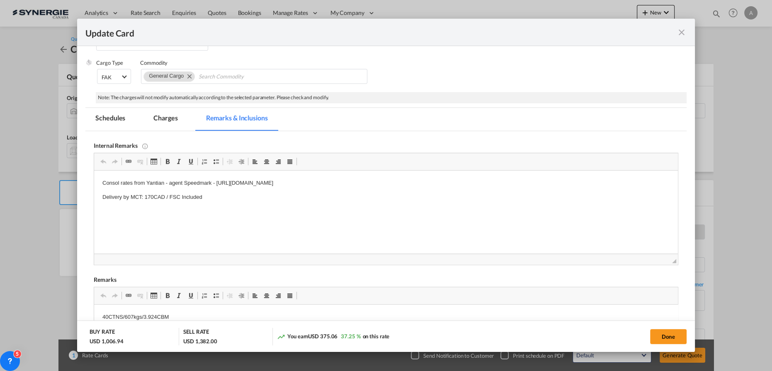
scroll to position [0, 0]
click at [153, 198] on p "Delivery by MCT: 170CAD / FSC Included" at bounding box center [385, 197] width 567 height 9
click at [484, 175] on html "Consol rates from Yantian - agent Speedmark - https://app.frontapp.com/open/cnv…" at bounding box center [386, 189] width 584 height 39
click at [453, 183] on p "Consol rates from Yantian - agent Speedmark - https://app.frontapp.com/open/cnv…" at bounding box center [385, 183] width 567 height 9
drag, startPoint x: 398, startPoint y: 185, endPoint x: 217, endPoint y: 183, distance: 181.3
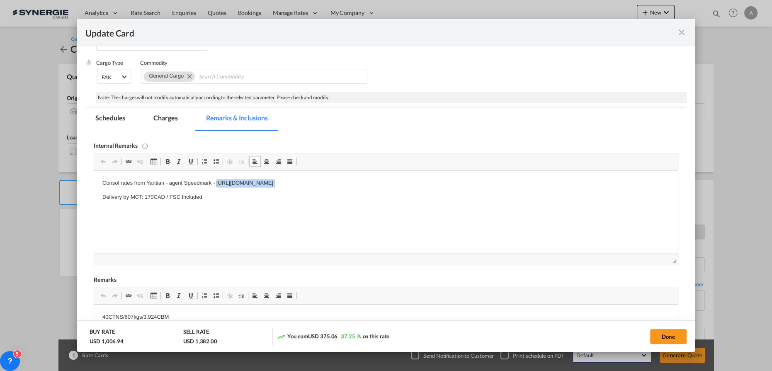
click at [217, 183] on p "Consol rates from Yantian - agent Speedmark - https://app.frontapp.com/open/cnv…" at bounding box center [385, 183] width 567 height 9
click at [154, 200] on p "Delivery by MCT: 170CAD / FSC Included" at bounding box center [385, 197] width 567 height 9
drag, startPoint x: 145, startPoint y: 196, endPoint x: 165, endPoint y: 199, distance: 20.1
click at [165, 199] on p "Delivery by MCT: 170CAD / FSC Included" at bounding box center [385, 197] width 567 height 9
click at [664, 334] on button "Done" at bounding box center [668, 336] width 37 height 15
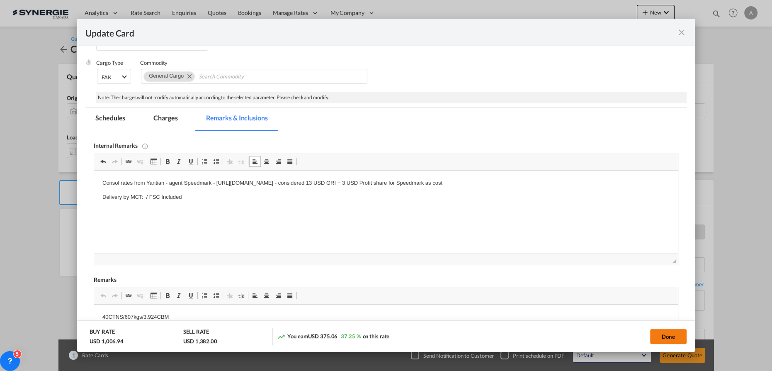
type input "[DATE]"
type input "13 Sep 2025"
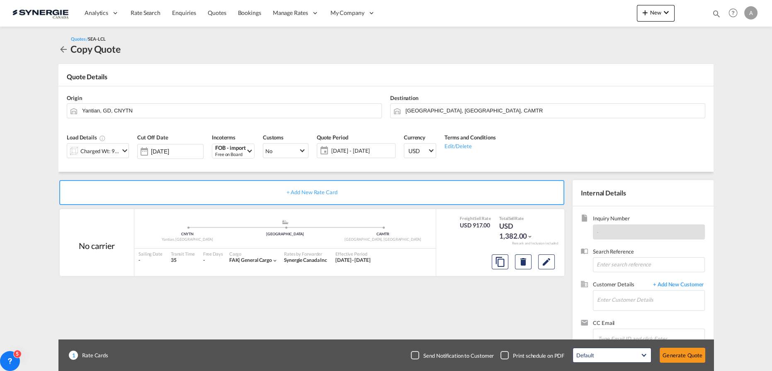
scroll to position [67, 0]
click at [613, 300] on input "Enter Customer Details" at bounding box center [650, 299] width 107 height 19
click at [629, 277] on div "Talia Legault talia@sobezone.com | Sobezone" at bounding box center [651, 279] width 108 height 22
type input "Sobezone, Talia Legault, talia@sobezone.com"
click at [678, 351] on button "Generate Quote" at bounding box center [683, 355] width 46 height 15
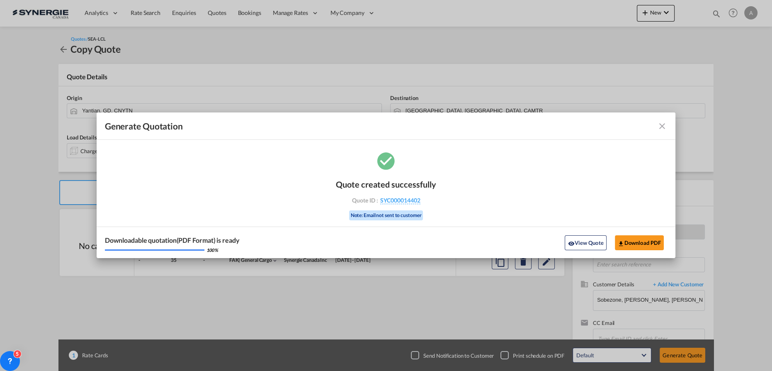
click at [590, 242] on button "View Quote" at bounding box center [585, 242] width 41 height 15
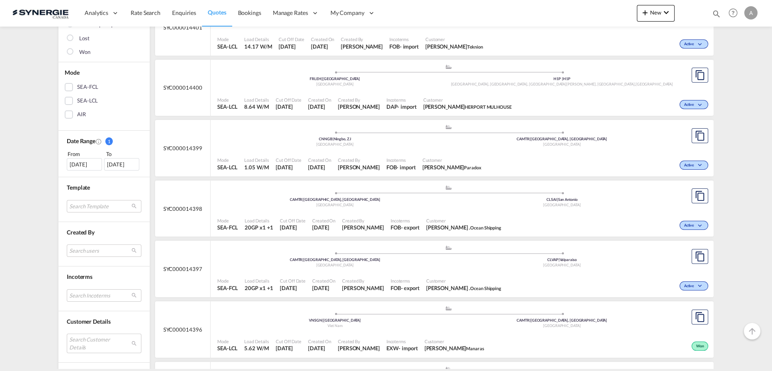
scroll to position [151, 0]
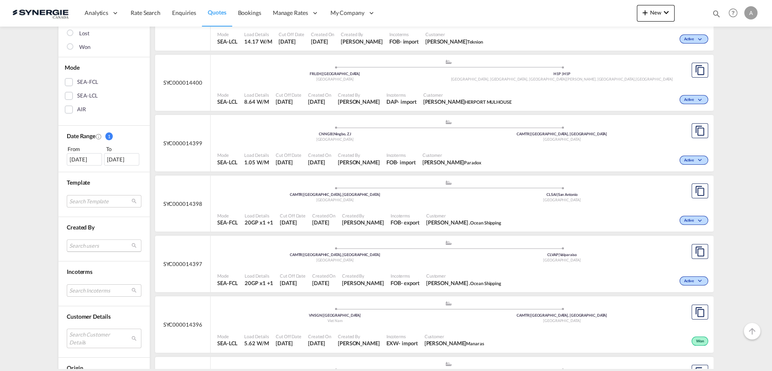
click at [80, 247] on md-select "Search users [PERSON_NAME] [PERSON_NAME][EMAIL_ADDRESS][DOMAIN_NAME] [PERSON_NA…" at bounding box center [104, 245] width 75 height 12
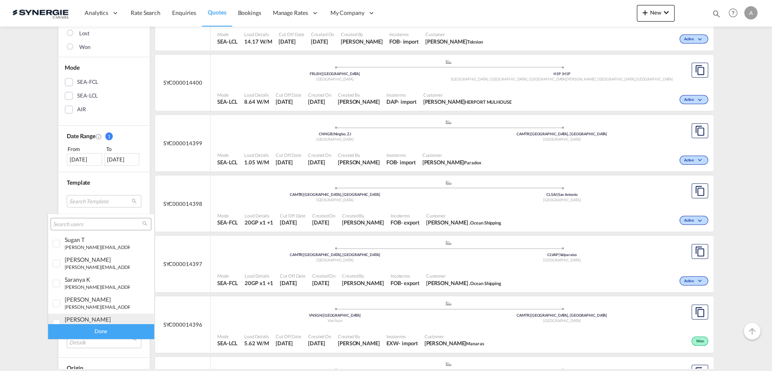
click at [90, 321] on div "[PERSON_NAME]" at bounding box center [97, 319] width 65 height 7
drag, startPoint x: 104, startPoint y: 331, endPoint x: 129, endPoint y: 324, distance: 25.9
click at [103, 331] on div "Done" at bounding box center [101, 331] width 106 height 15
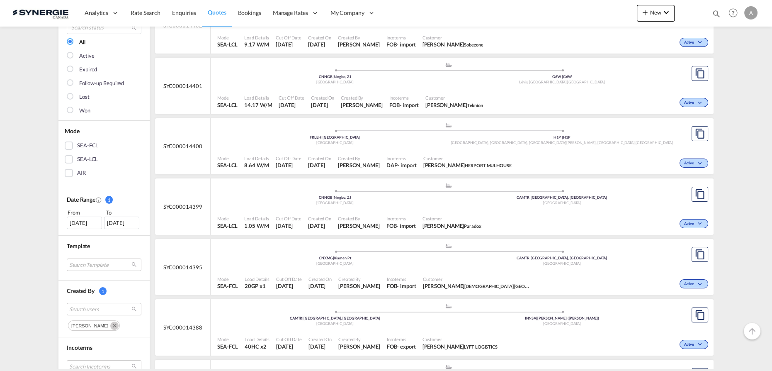
scroll to position [188, 0]
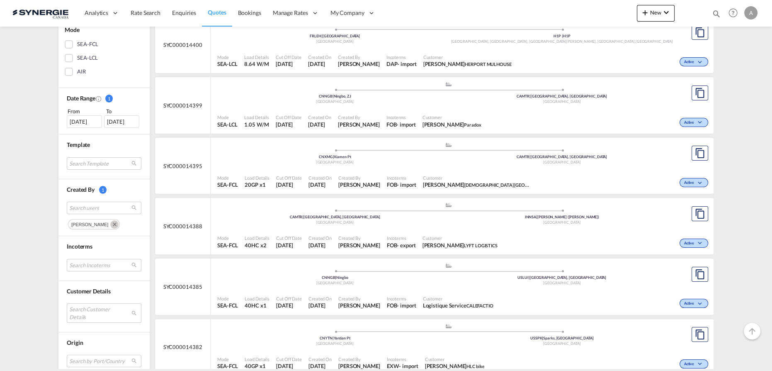
click at [107, 227] on md-chip "[PERSON_NAME]" at bounding box center [94, 224] width 52 height 10
click at [110, 223] on md-icon "Remove" at bounding box center [114, 224] width 8 height 8
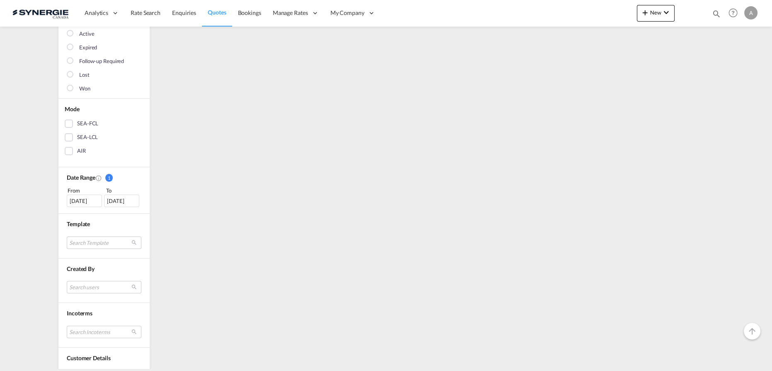
scroll to position [197, 0]
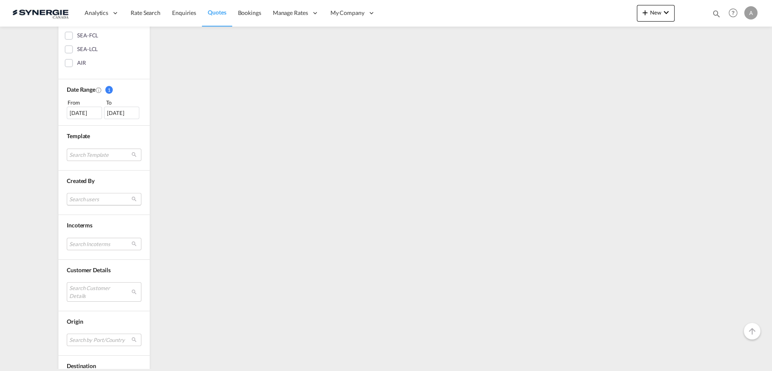
click at [102, 196] on md-select "Search users" at bounding box center [104, 199] width 75 height 12
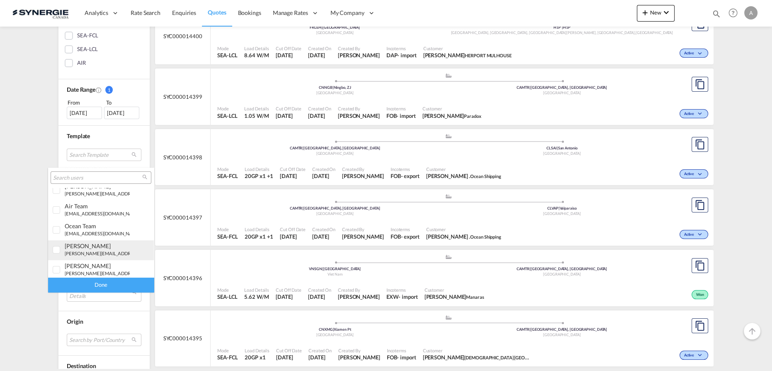
scroll to position [228, 0]
click at [80, 246] on div "[PERSON_NAME]" at bounding box center [97, 243] width 65 height 7
click at [84, 286] on div "Done" at bounding box center [101, 284] width 106 height 15
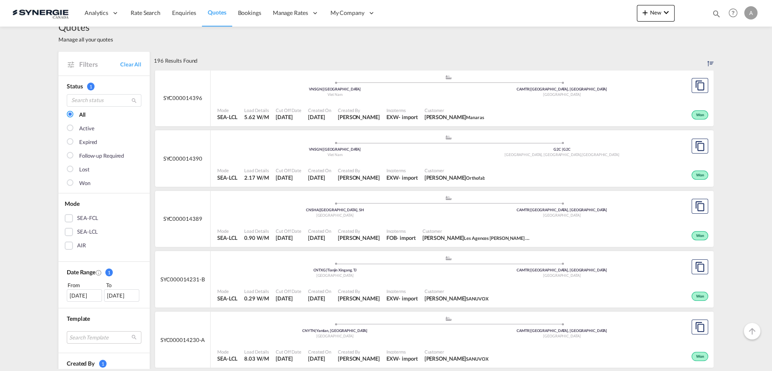
scroll to position [0, 0]
